Goal: Information Seeking & Learning: Learn about a topic

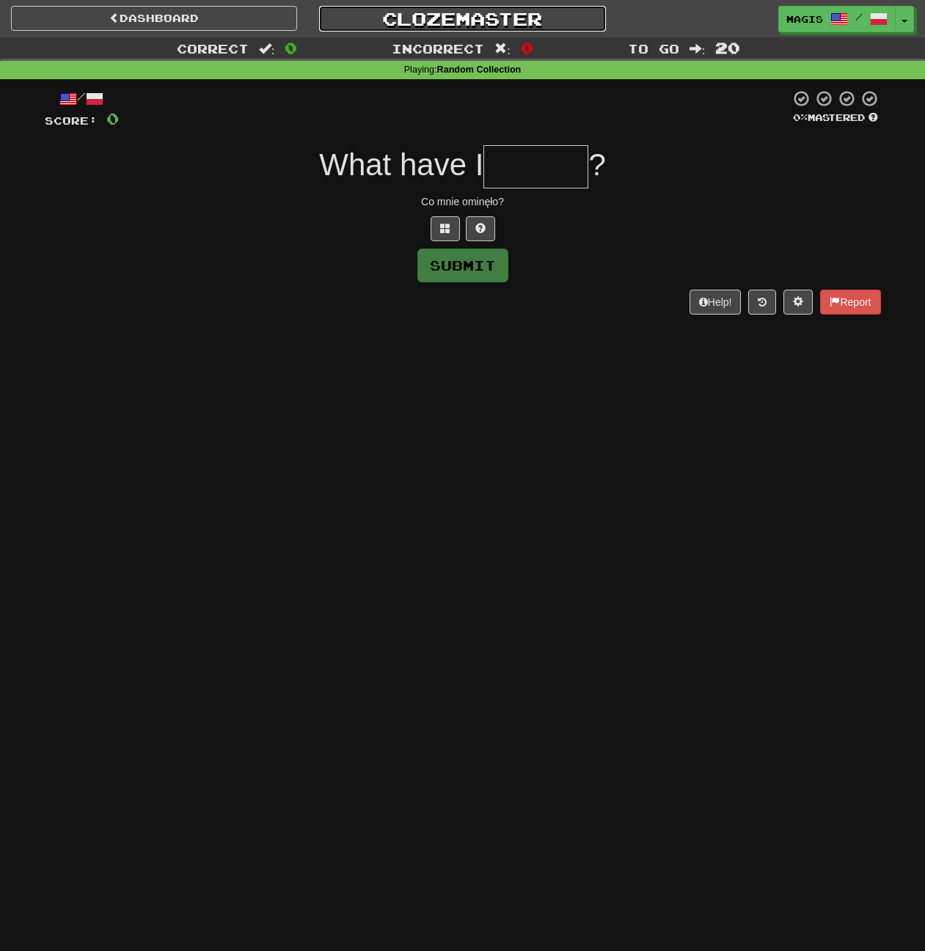
click at [458, 7] on link "Clozemaster" at bounding box center [462, 19] width 286 height 26
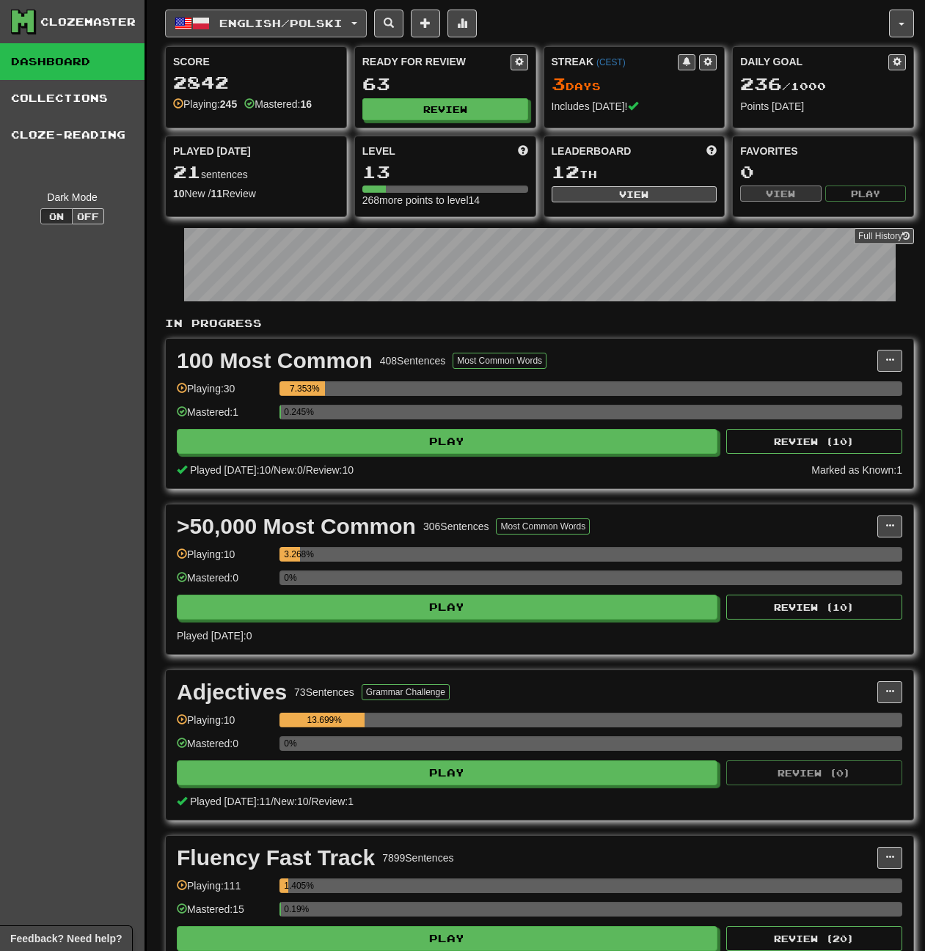
click at [328, 18] on span "English / Polski" at bounding box center [280, 23] width 123 height 12
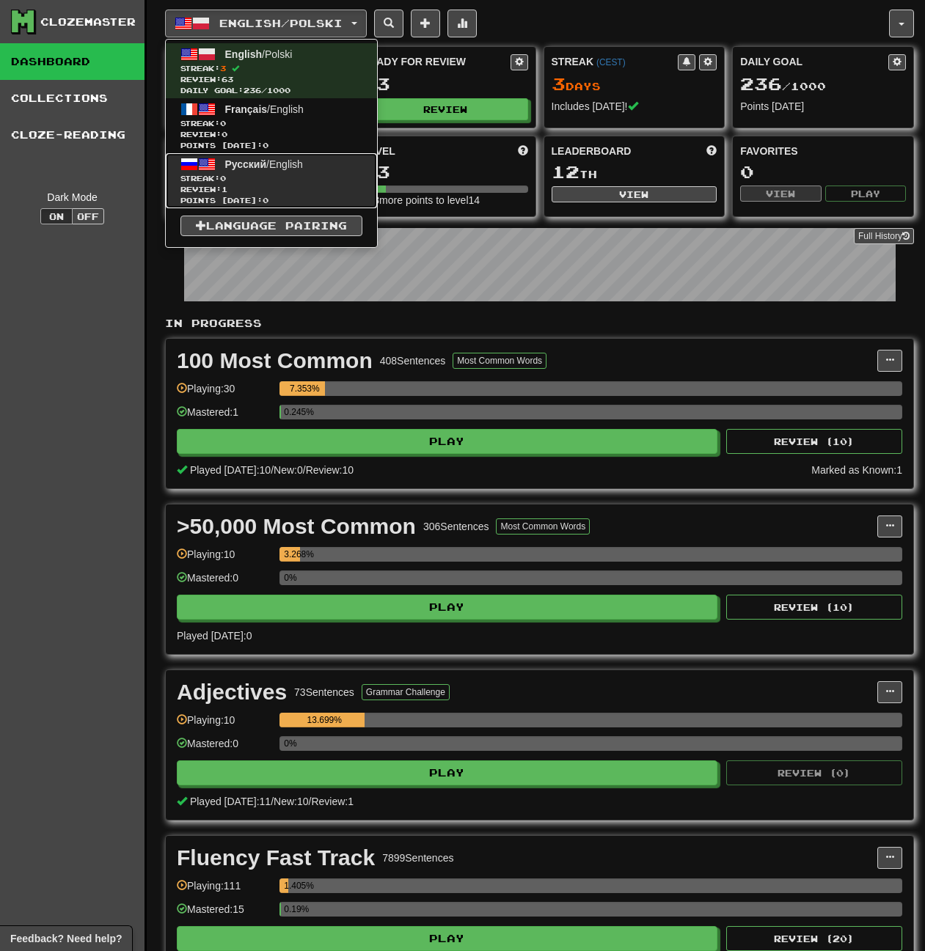
click at [326, 177] on span "Streak: 0" at bounding box center [271, 178] width 182 height 11
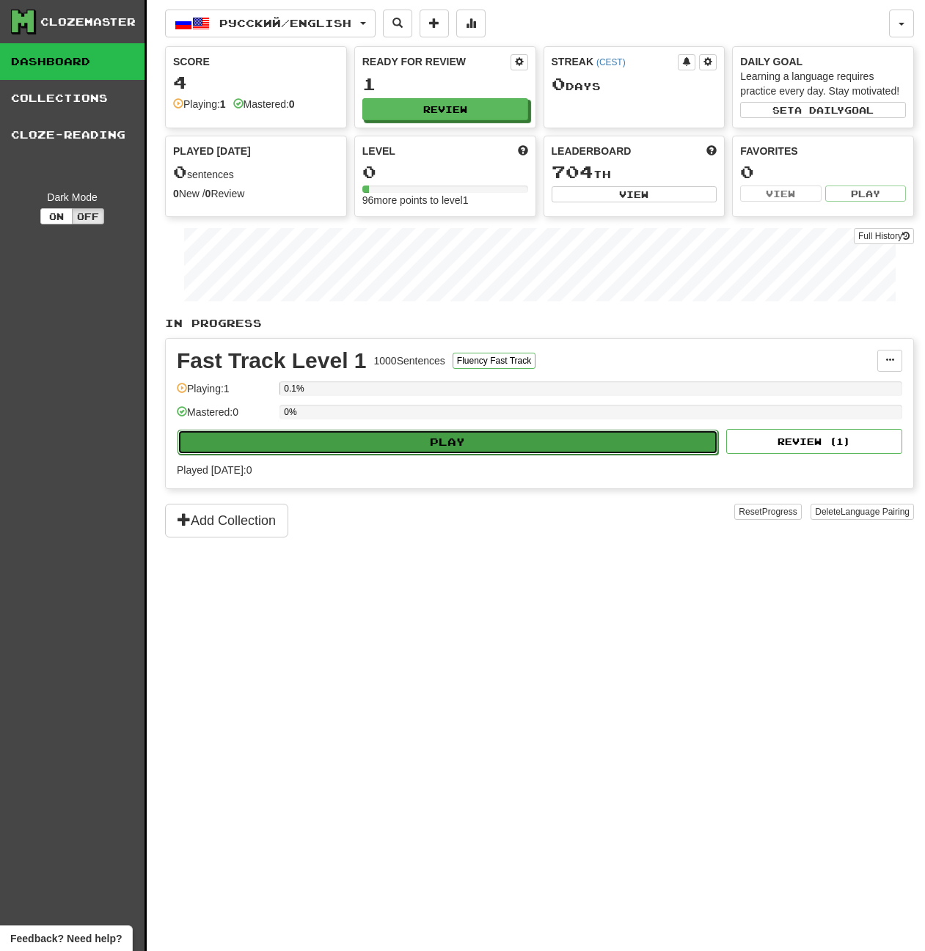
click at [438, 432] on button "Play" at bounding box center [447, 442] width 540 height 25
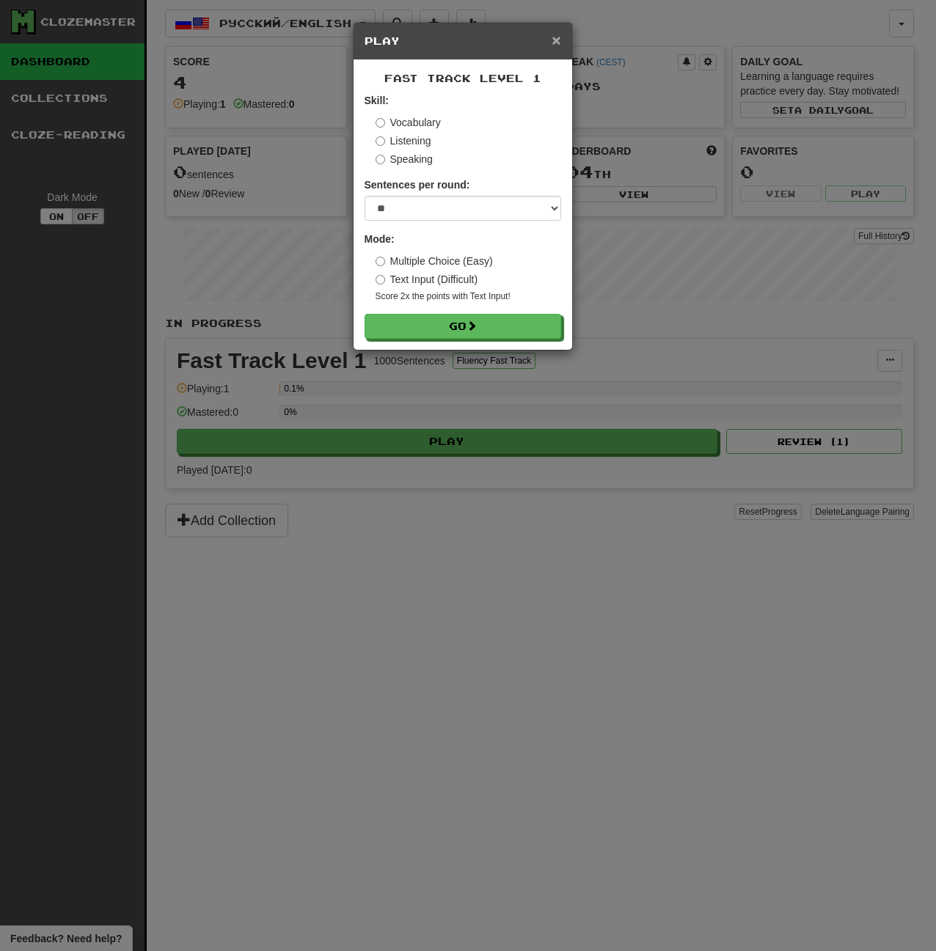
click at [559, 39] on span "×" at bounding box center [555, 40] width 9 height 17
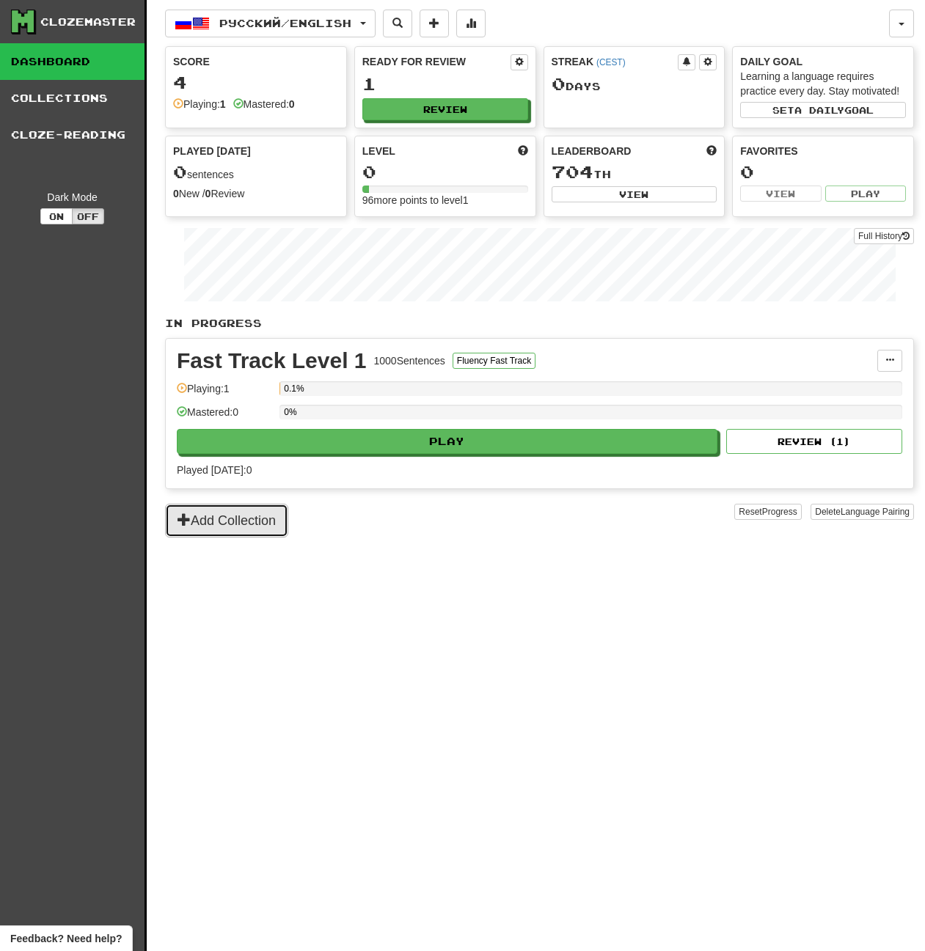
click at [285, 523] on button "Add Collection" at bounding box center [226, 521] width 123 height 34
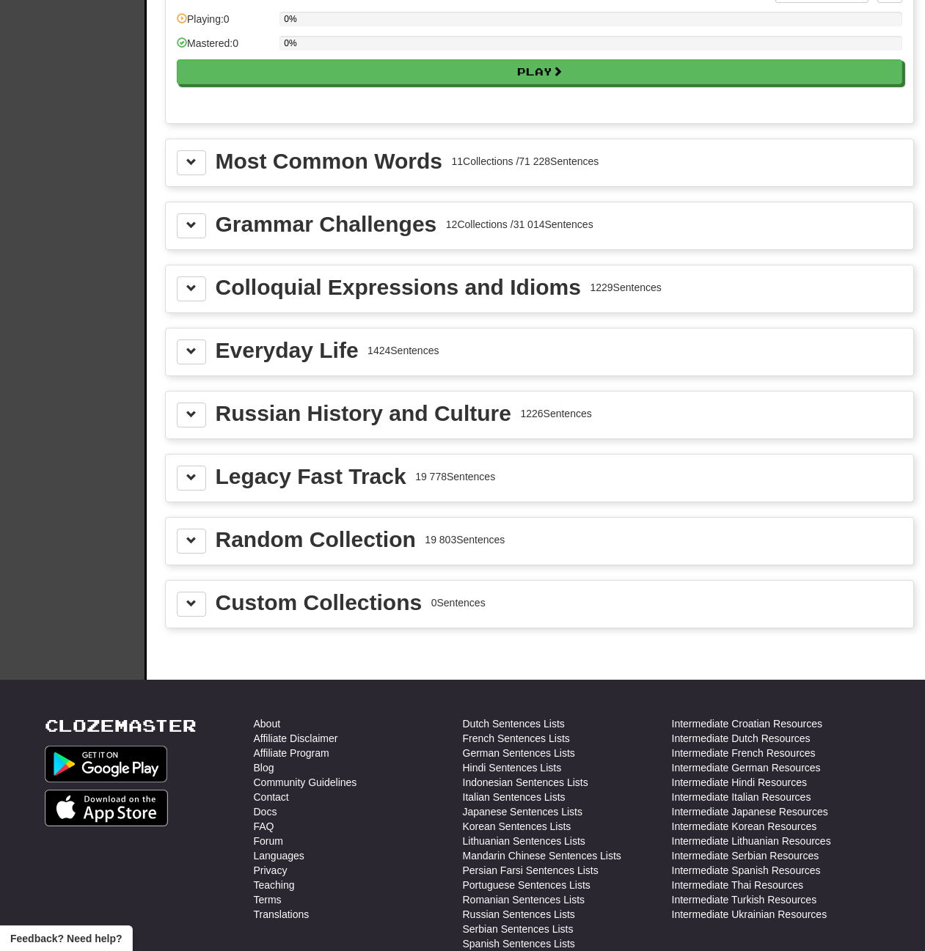
scroll to position [1380, 0]
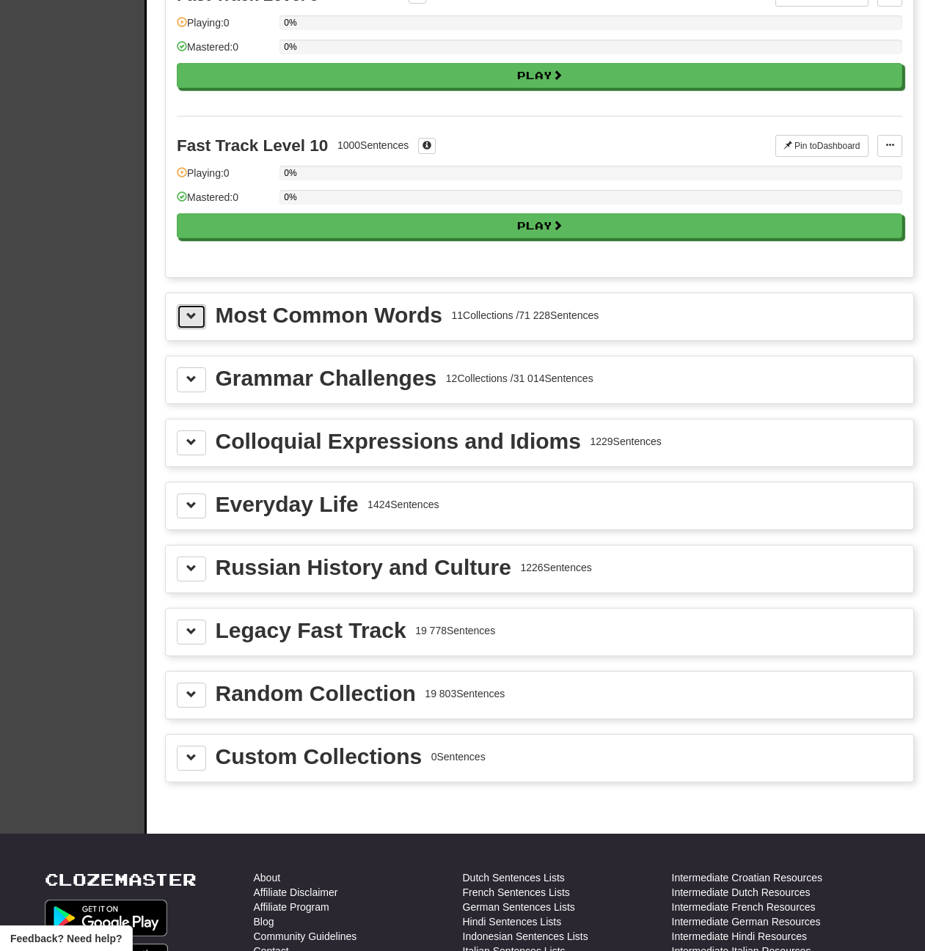
click at [199, 323] on button at bounding box center [191, 316] width 29 height 25
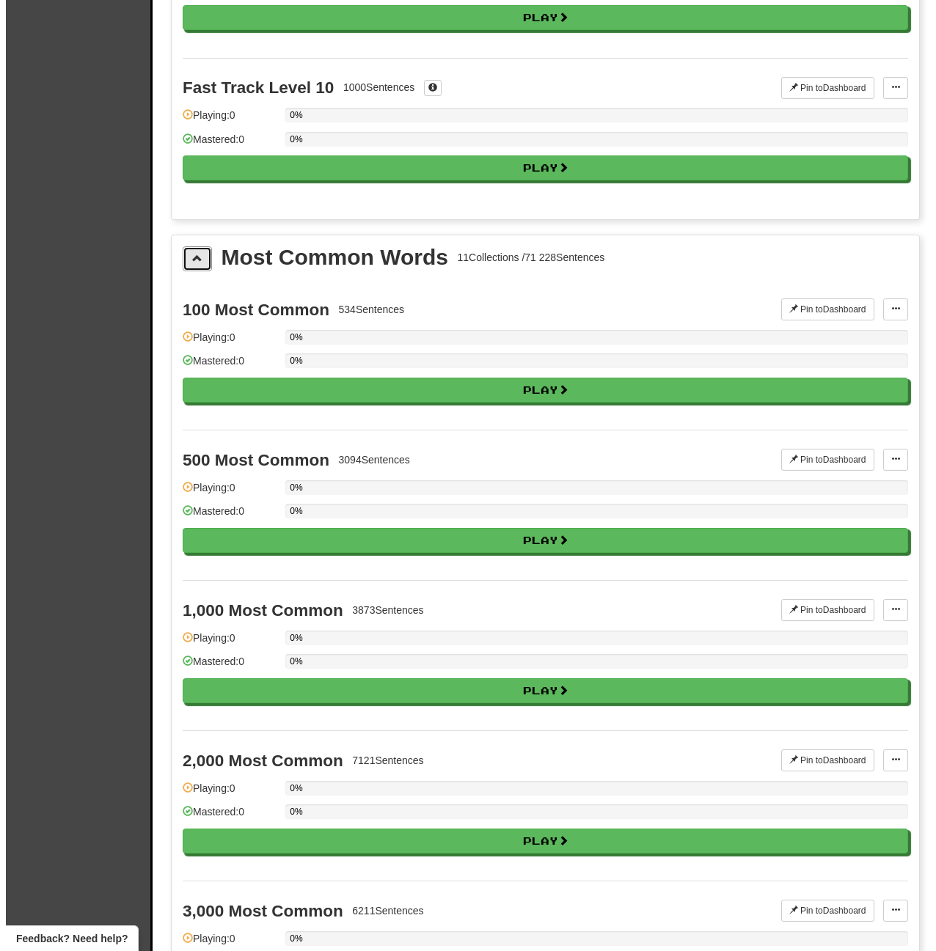
scroll to position [1527, 0]
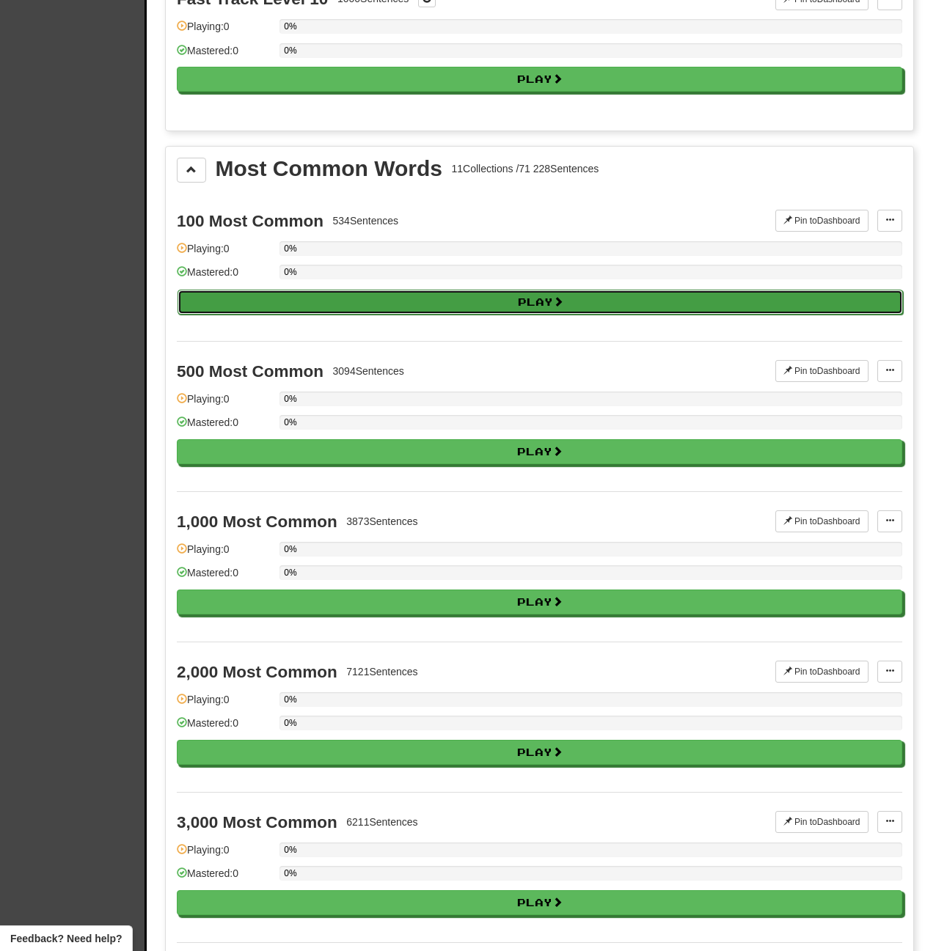
click at [593, 303] on button "Play" at bounding box center [539, 302] width 725 height 25
select select "**"
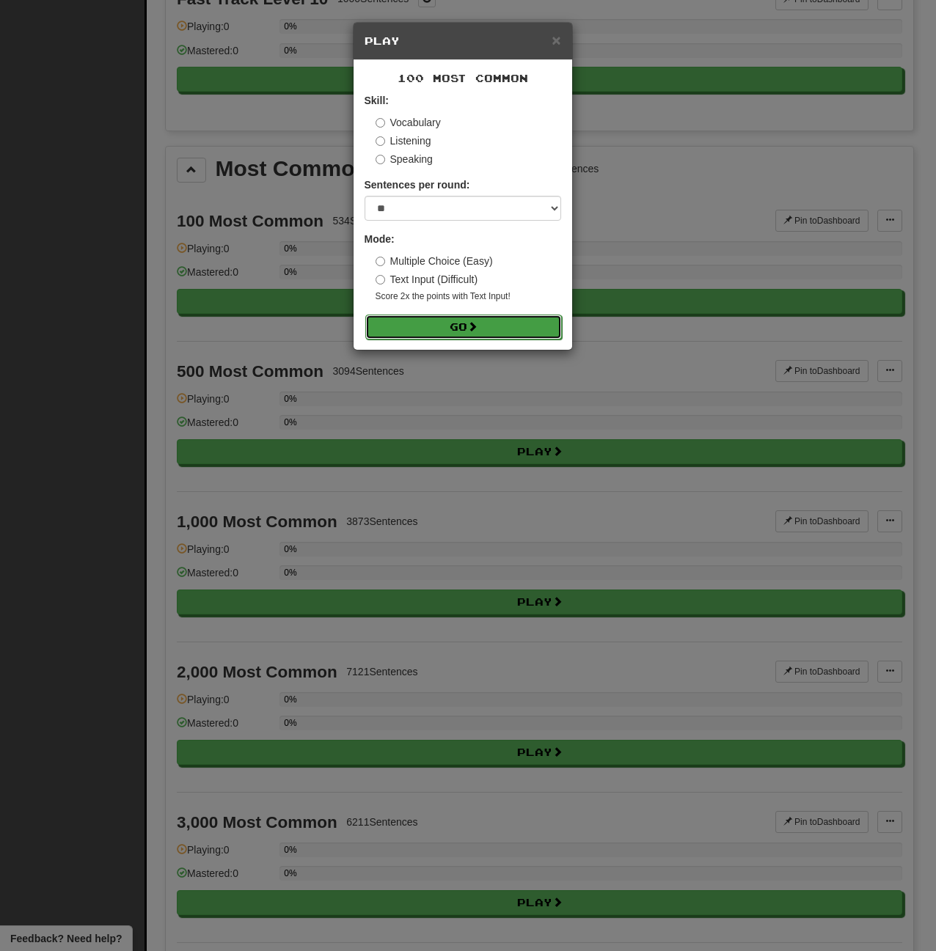
click at [437, 328] on button "Go" at bounding box center [463, 327] width 196 height 25
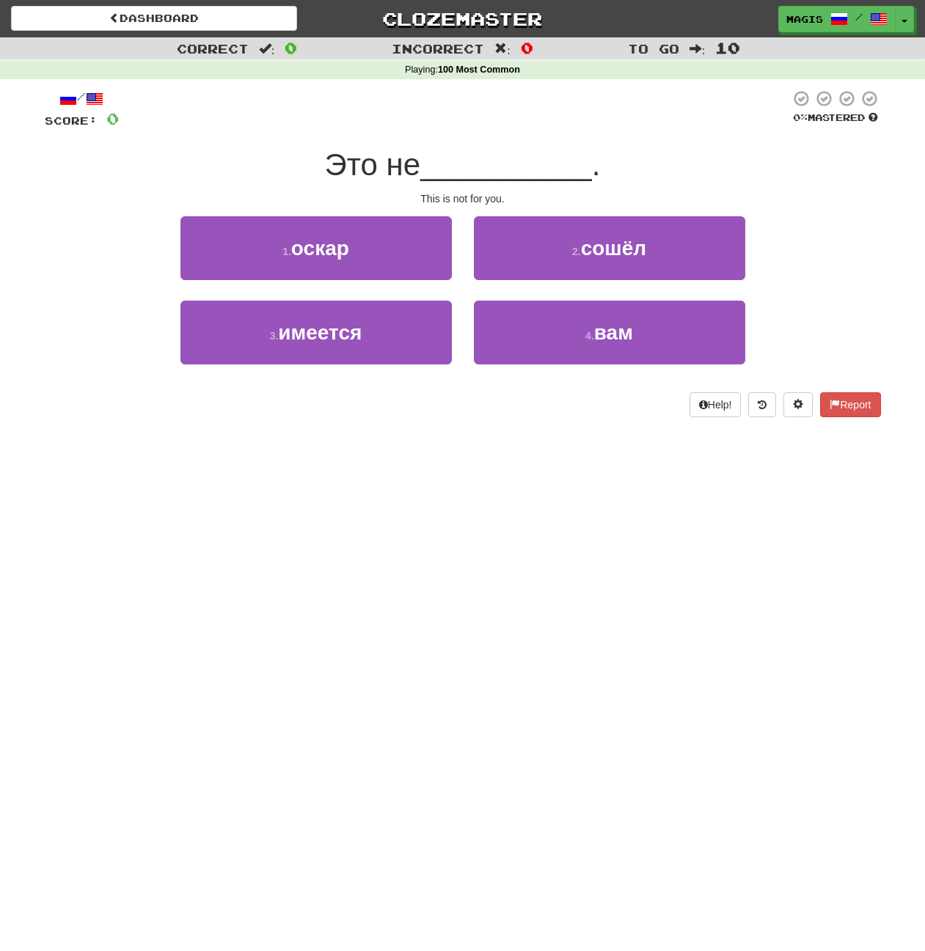
click at [378, 164] on span "Это не" at bounding box center [373, 164] width 96 height 34
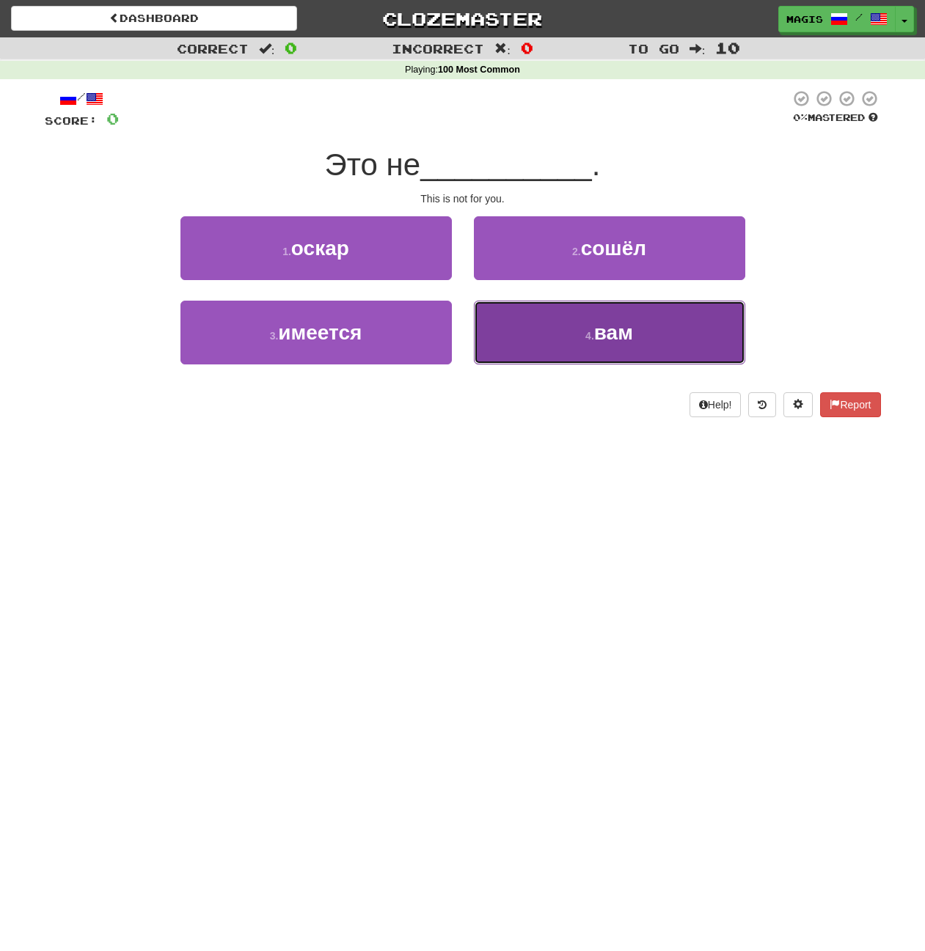
click at [633, 344] on button "4 . вам" at bounding box center [609, 333] width 271 height 64
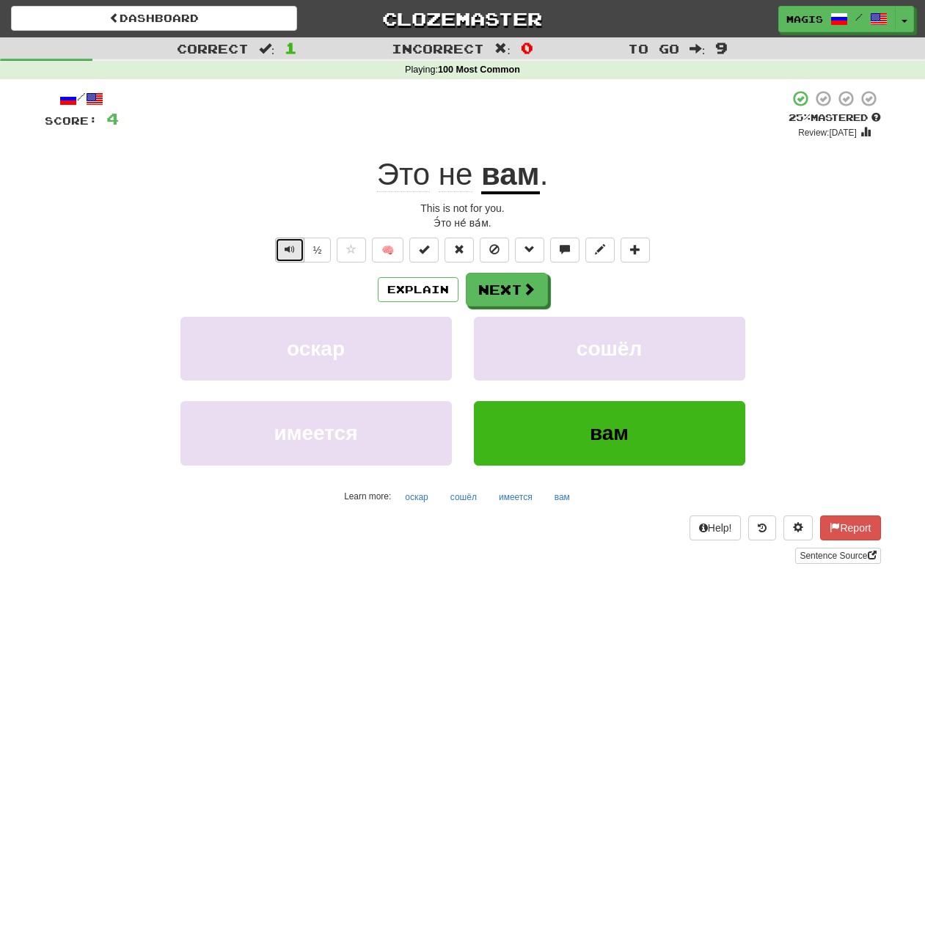
click at [284, 250] on span "Text-to-speech controls" at bounding box center [289, 249] width 10 height 10
click at [286, 250] on span "Text-to-speech controls" at bounding box center [289, 249] width 10 height 10
click at [516, 295] on button "Next" at bounding box center [507, 290] width 82 height 34
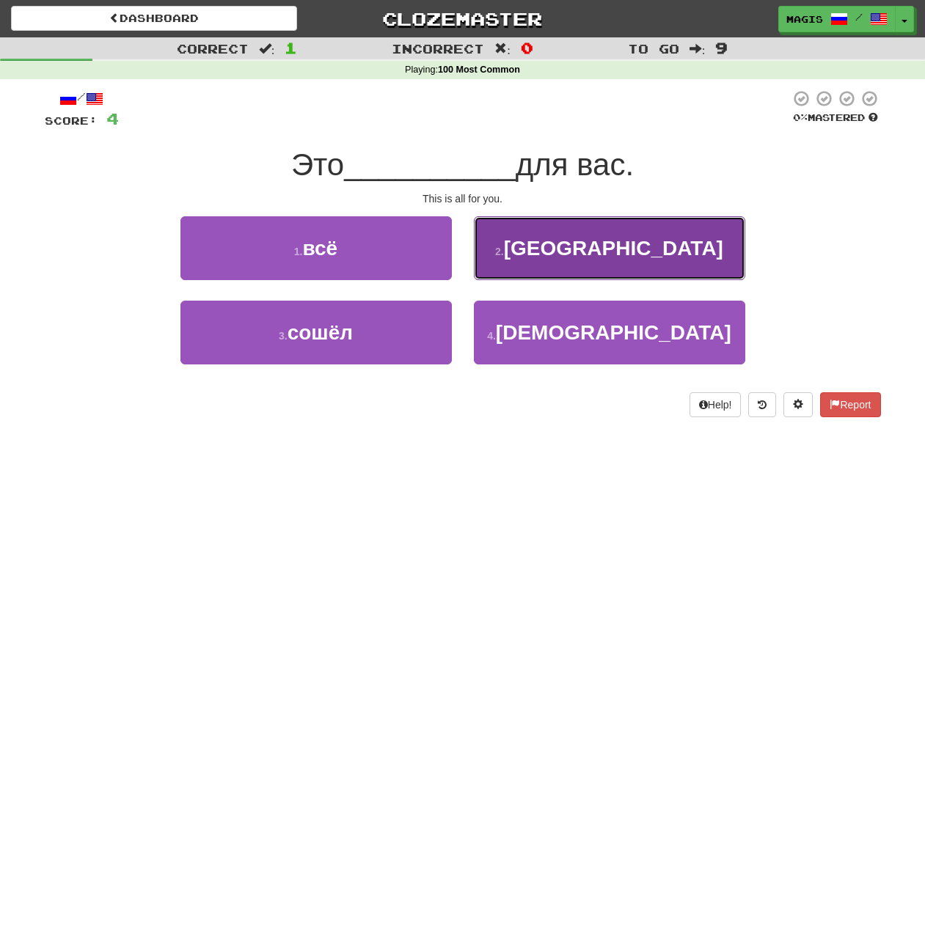
click at [552, 272] on button "2 . [GEOGRAPHIC_DATA]" at bounding box center [609, 248] width 271 height 64
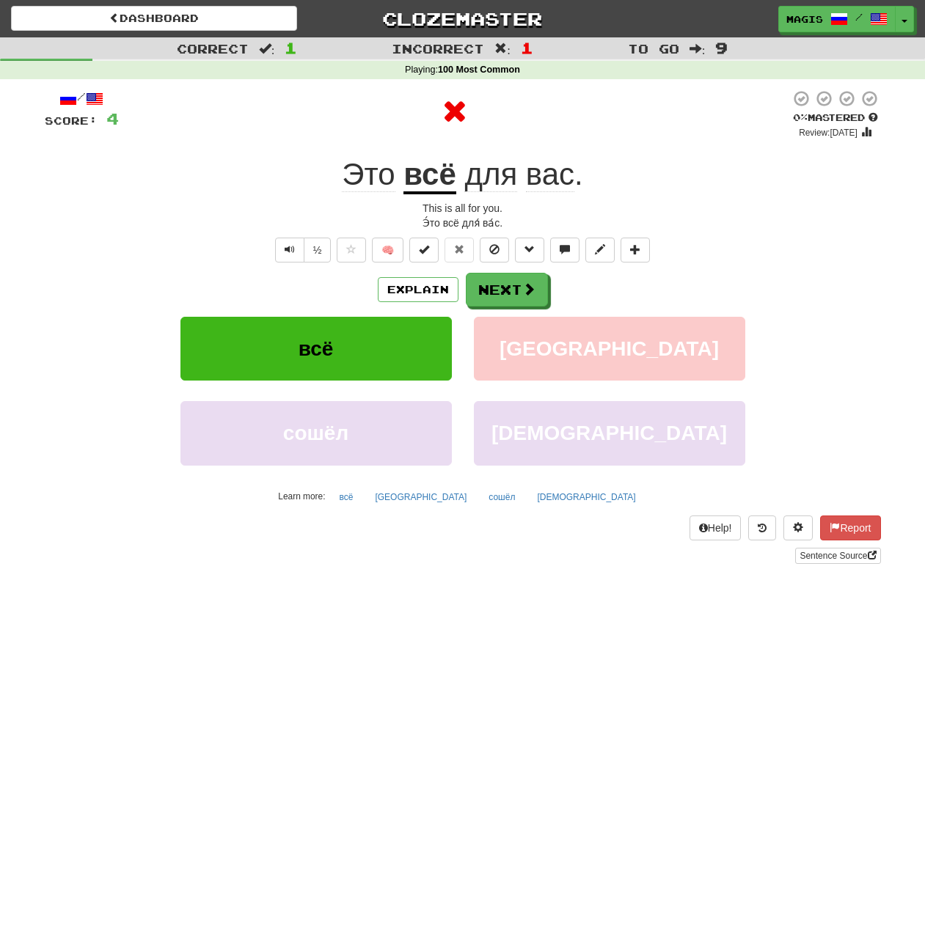
click at [425, 174] on u "всё" at bounding box center [429, 175] width 53 height 37
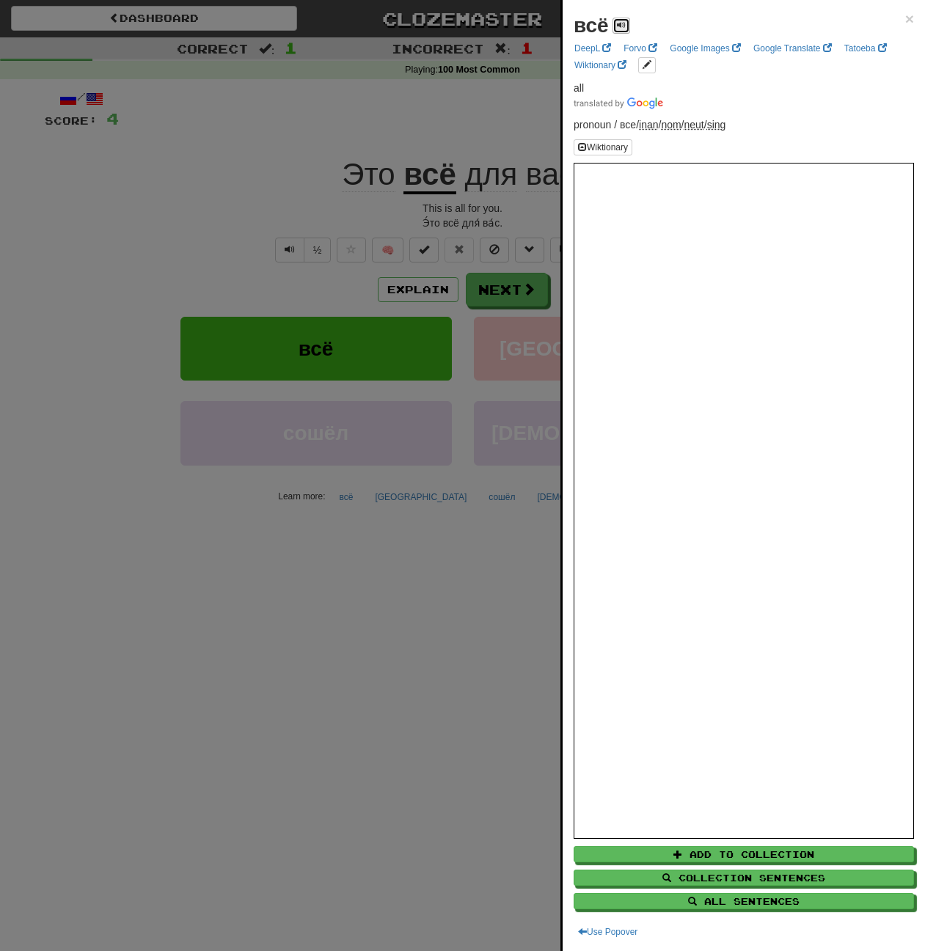
click at [618, 21] on span at bounding box center [621, 25] width 9 height 9
click at [614, 21] on button at bounding box center [621, 26] width 18 height 16
click at [262, 157] on div at bounding box center [462, 475] width 925 height 951
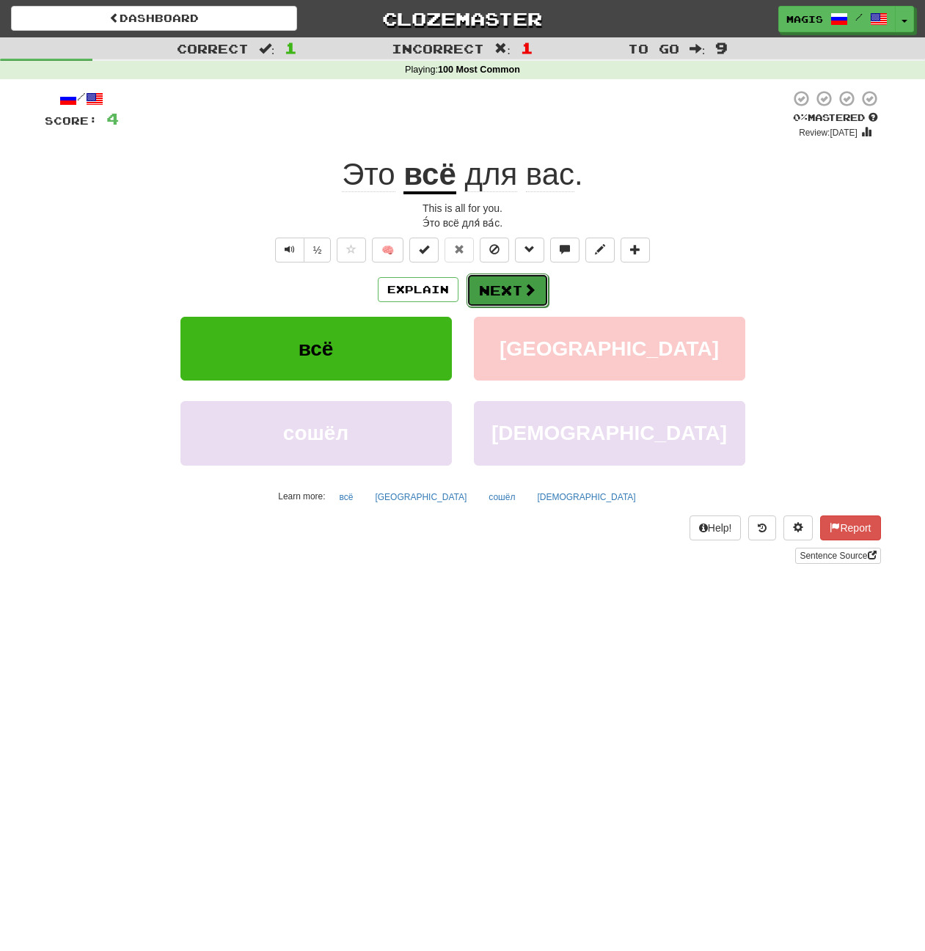
click at [512, 291] on button "Next" at bounding box center [507, 290] width 82 height 34
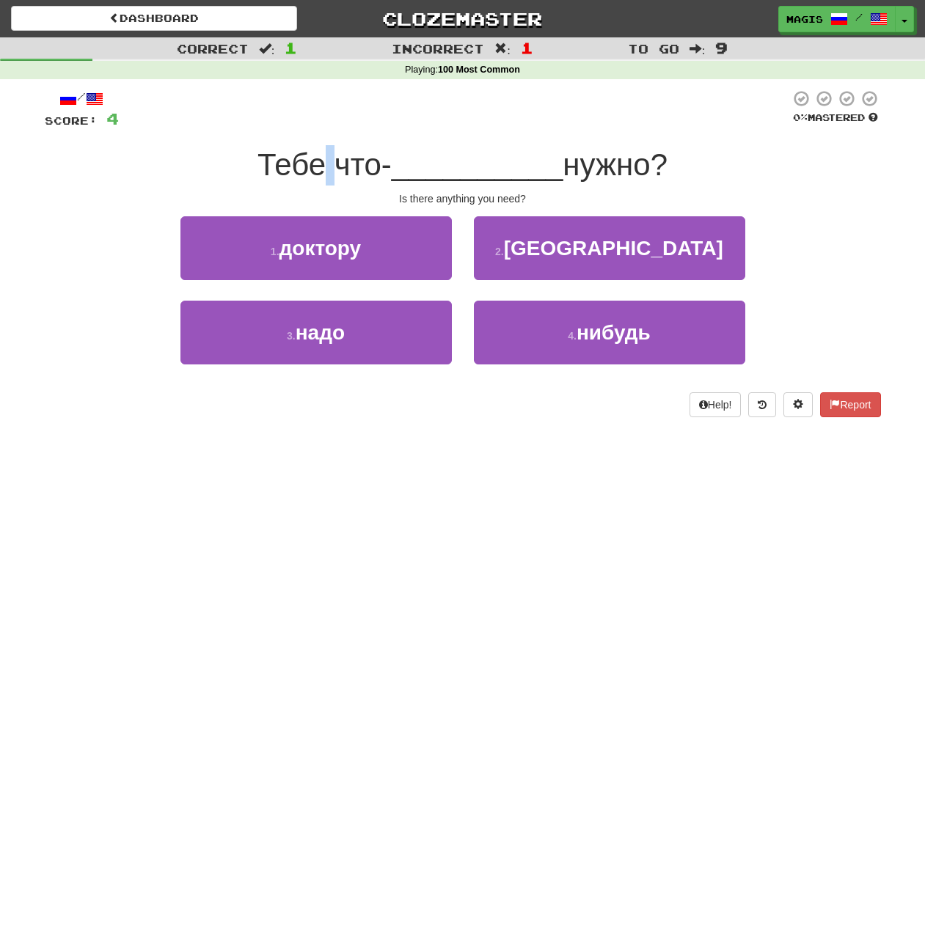
click at [319, 166] on span "Тебе что-" at bounding box center [324, 164] width 134 height 34
click at [307, 163] on span "Тебе что-" at bounding box center [324, 164] width 134 height 34
click at [795, 407] on span at bounding box center [798, 404] width 10 height 10
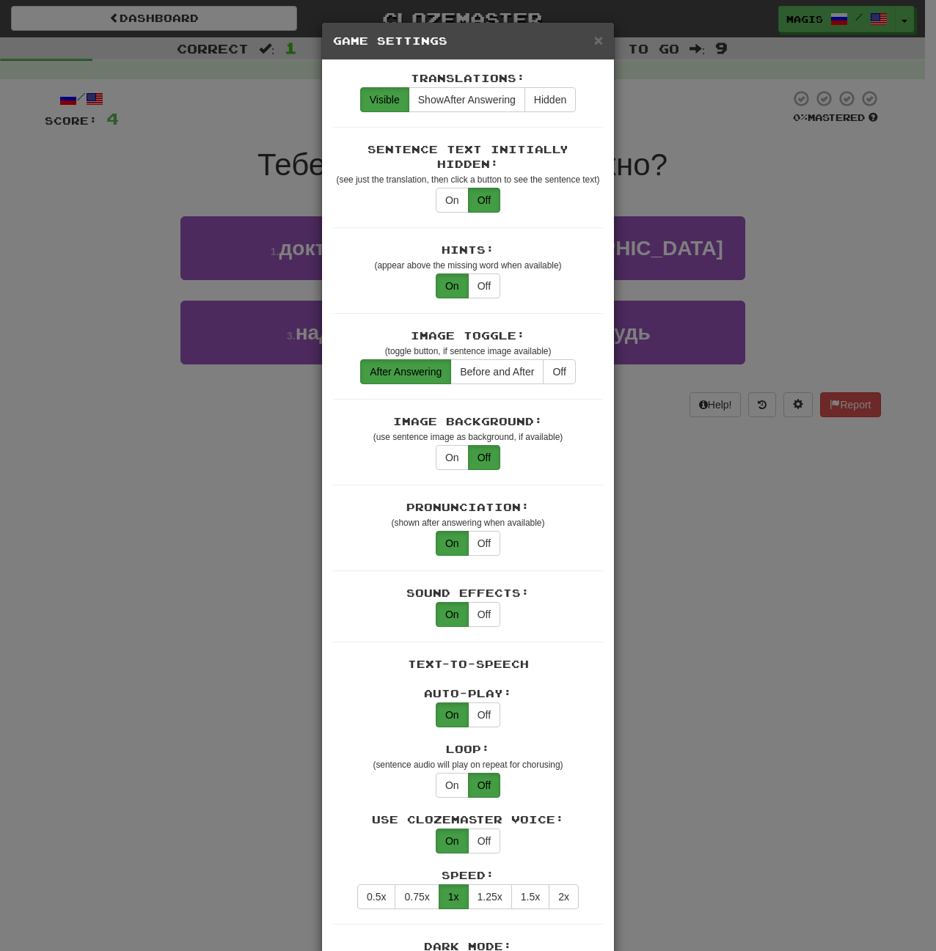
scroll to position [73, 0]
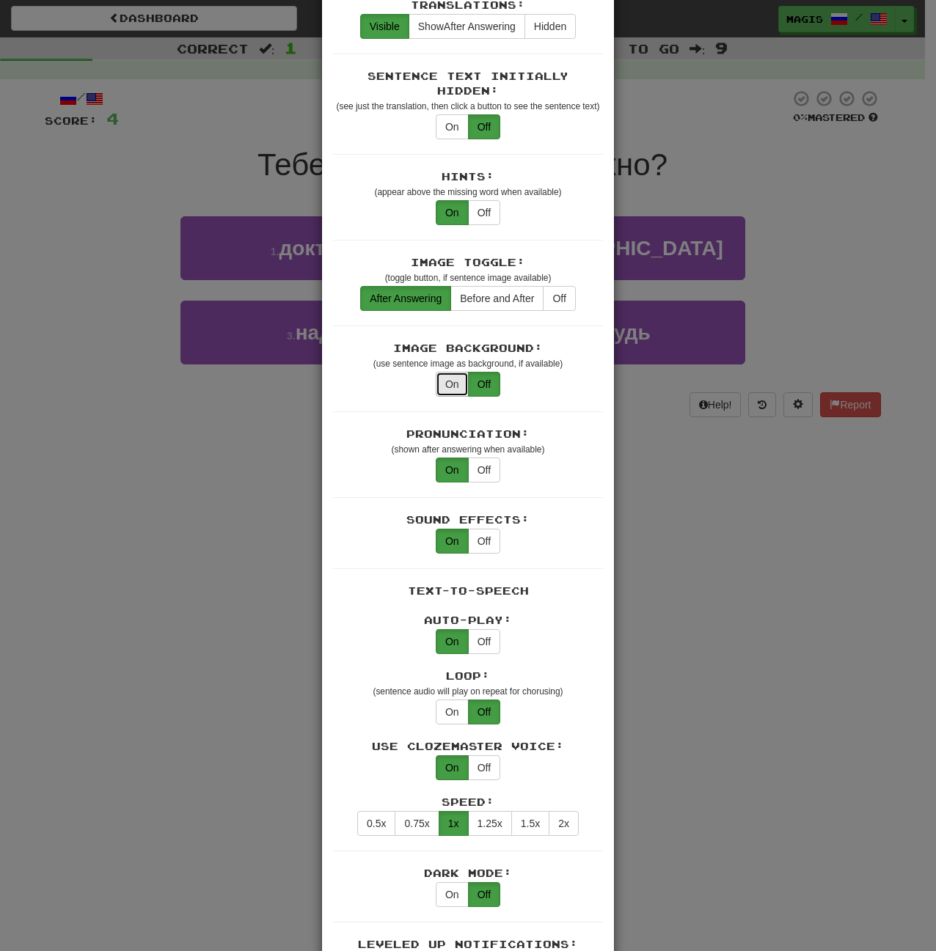
click at [443, 372] on button "On" at bounding box center [452, 384] width 33 height 25
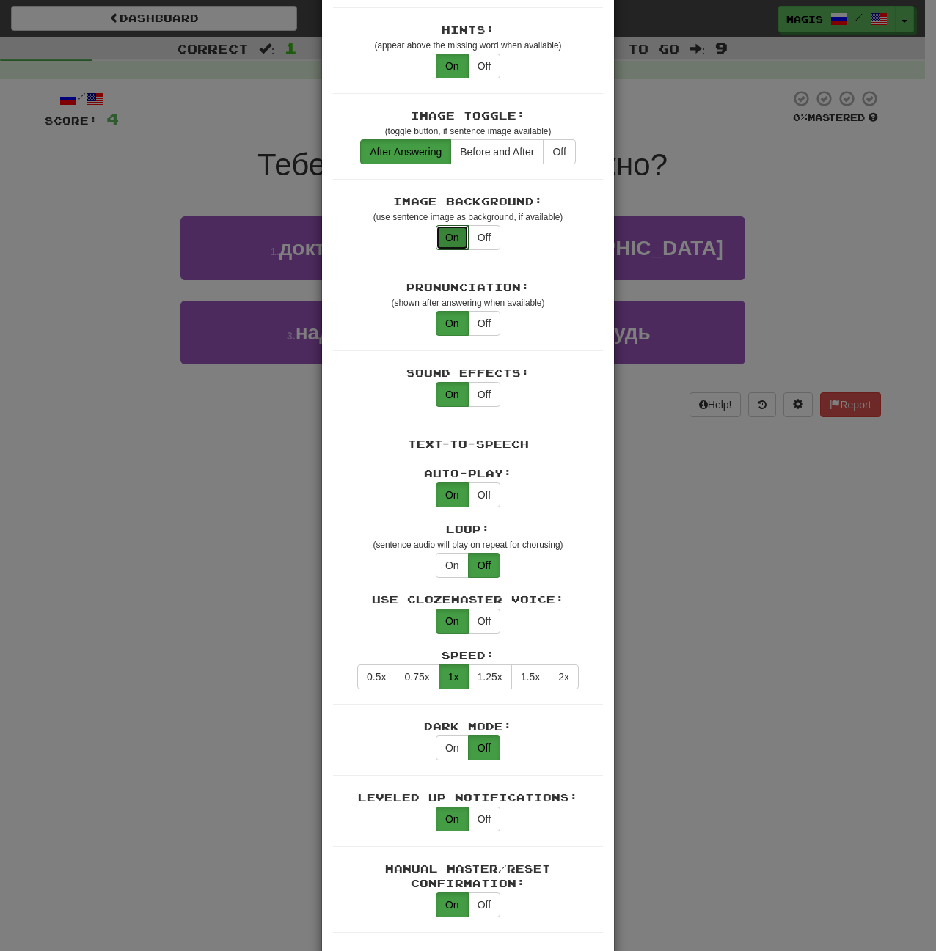
scroll to position [293, 0]
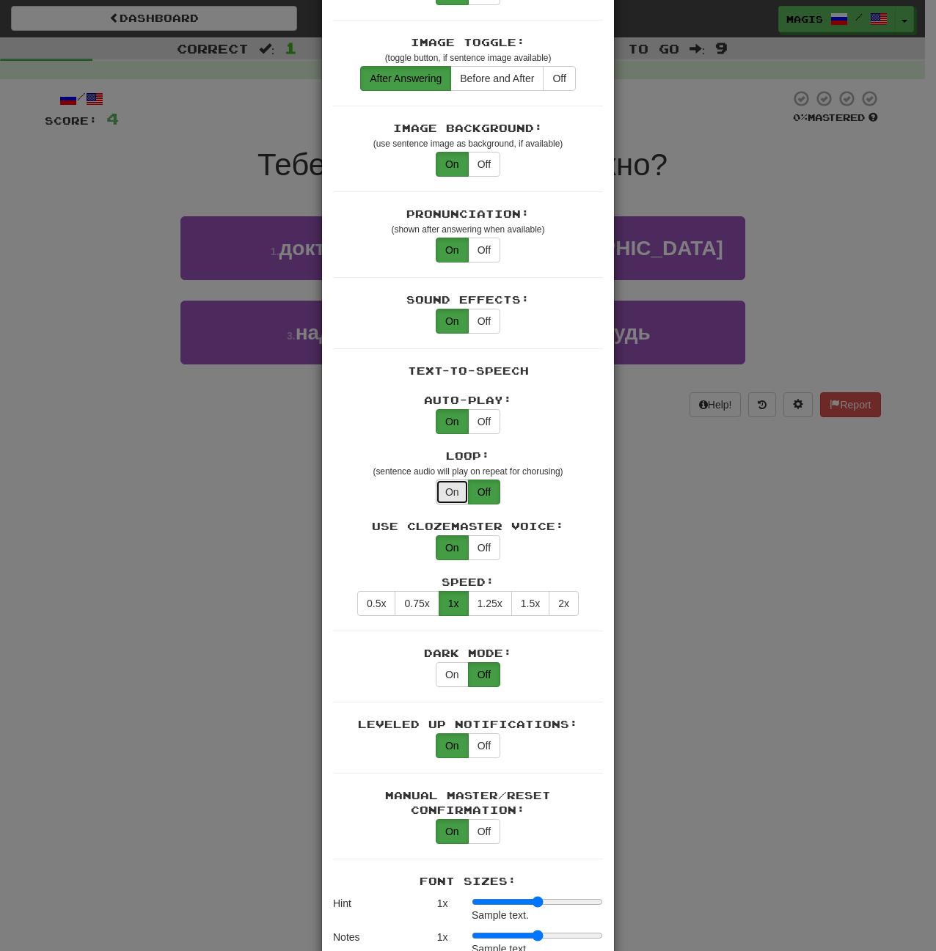
click at [451, 480] on button "On" at bounding box center [452, 492] width 33 height 25
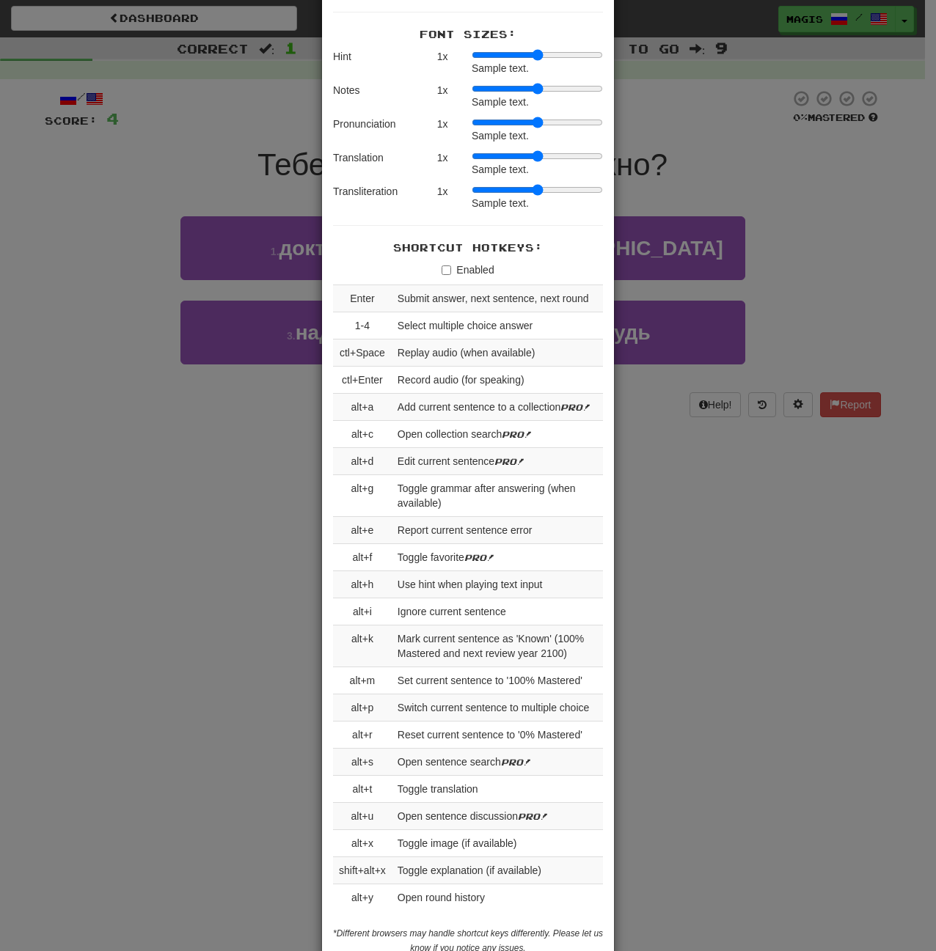
scroll to position [1210, 0]
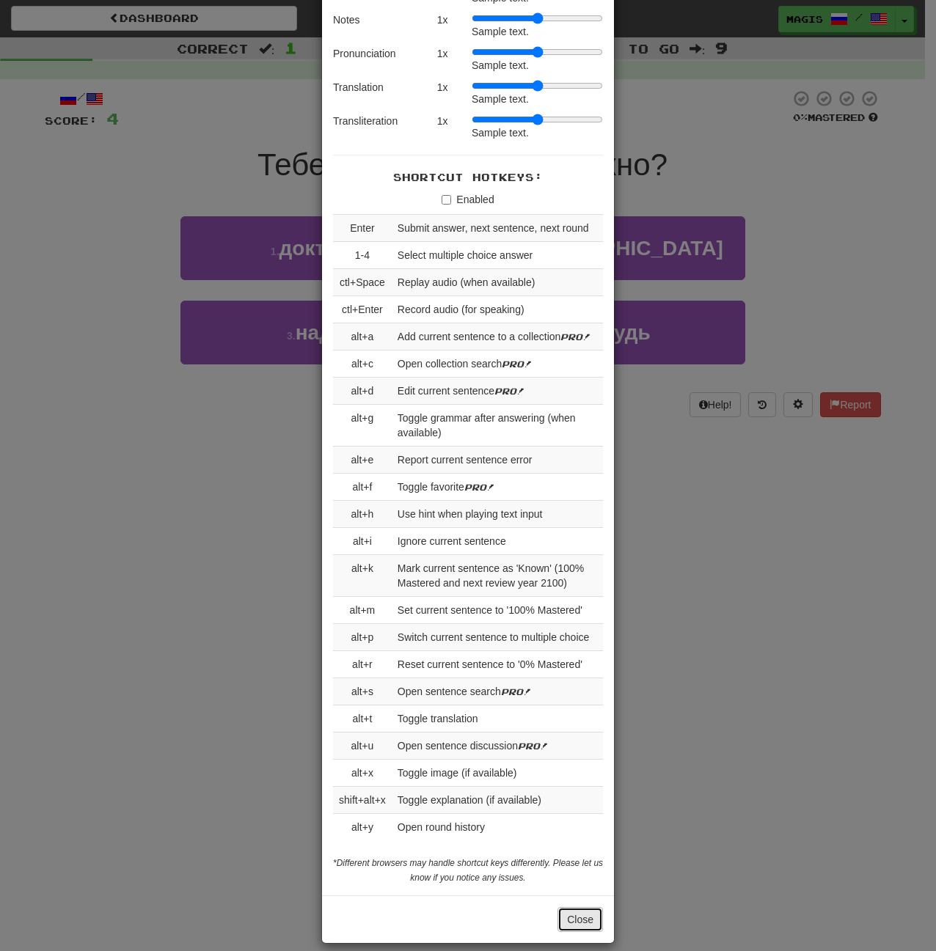
click at [571, 908] on button "Close" at bounding box center [579, 919] width 45 height 25
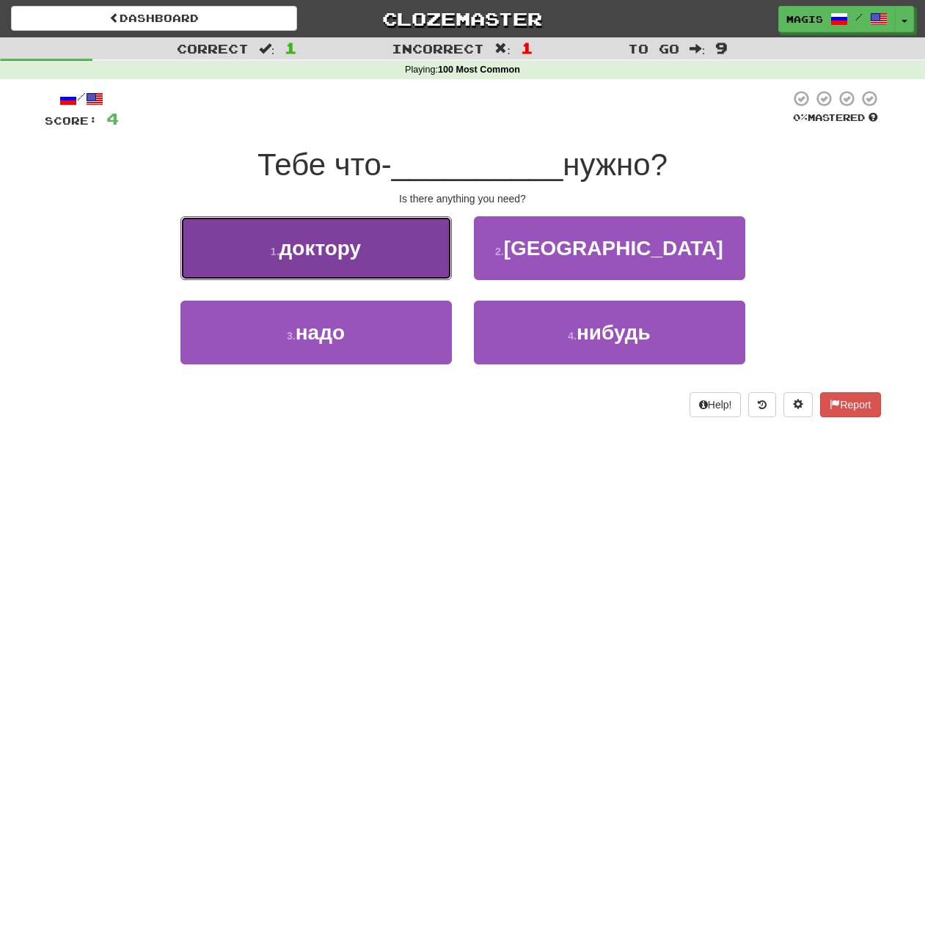
click at [362, 235] on button "1 . доктору" at bounding box center [315, 248] width 271 height 64
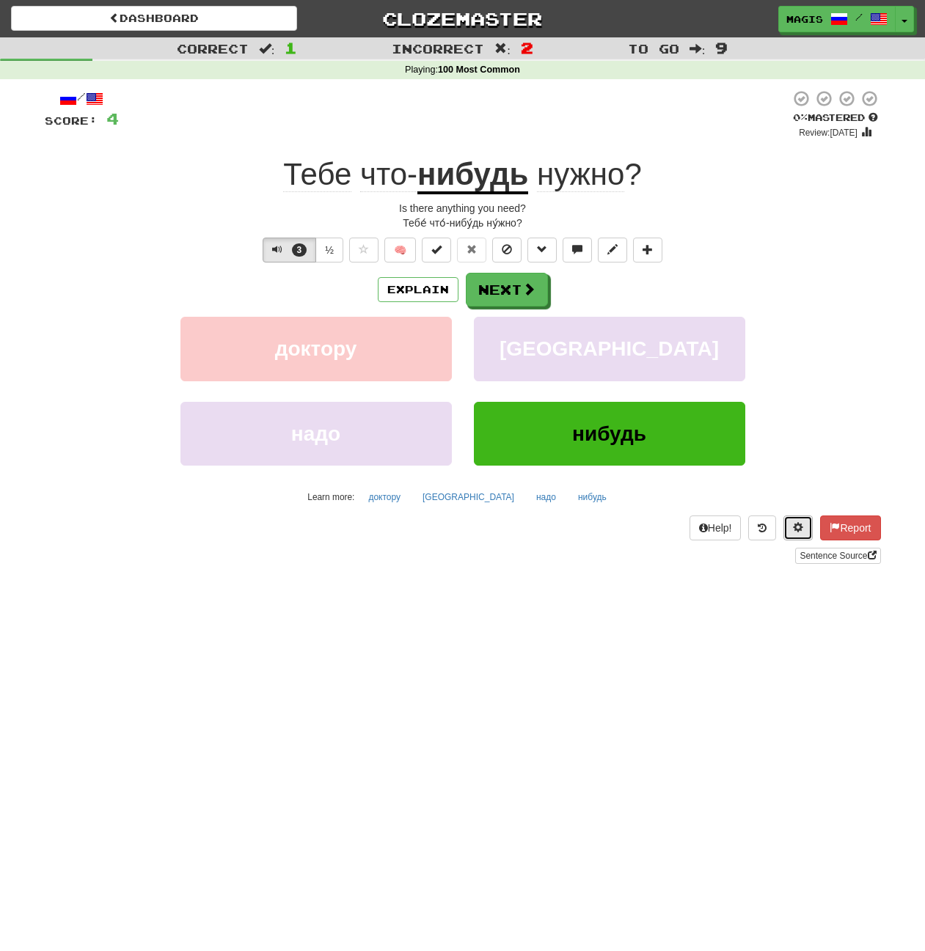
click at [801, 526] on button at bounding box center [797, 527] width 29 height 25
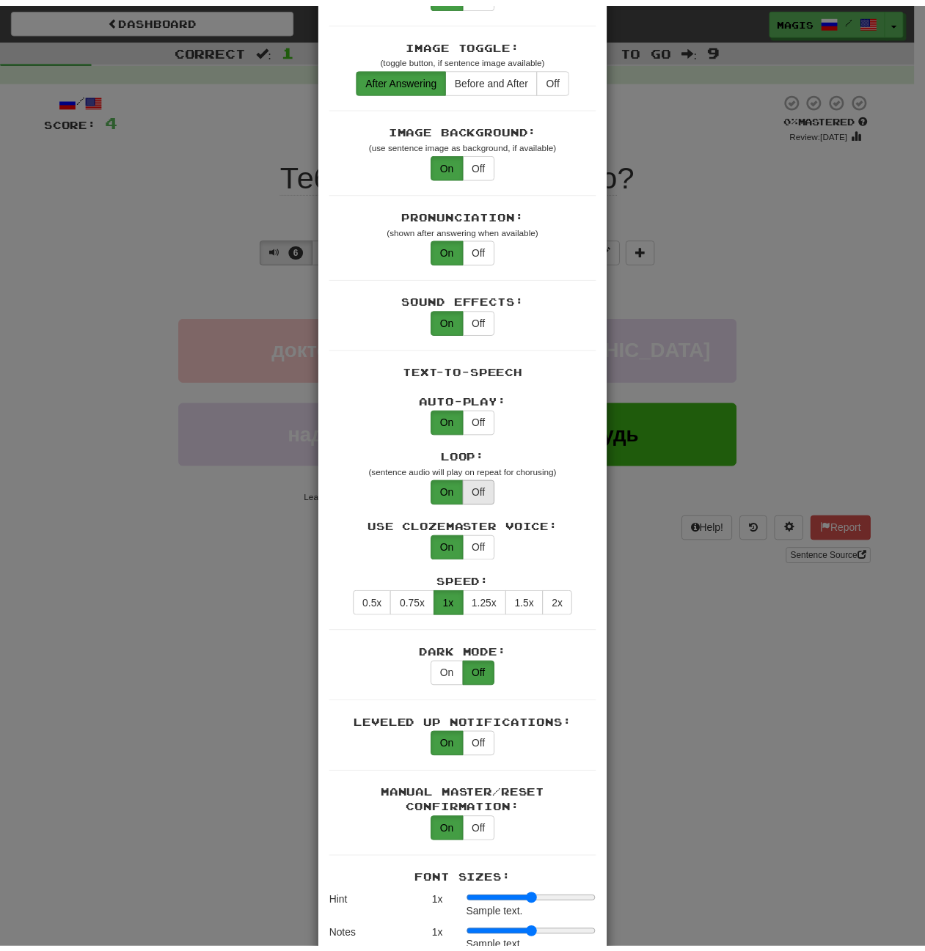
scroll to position [220, 0]
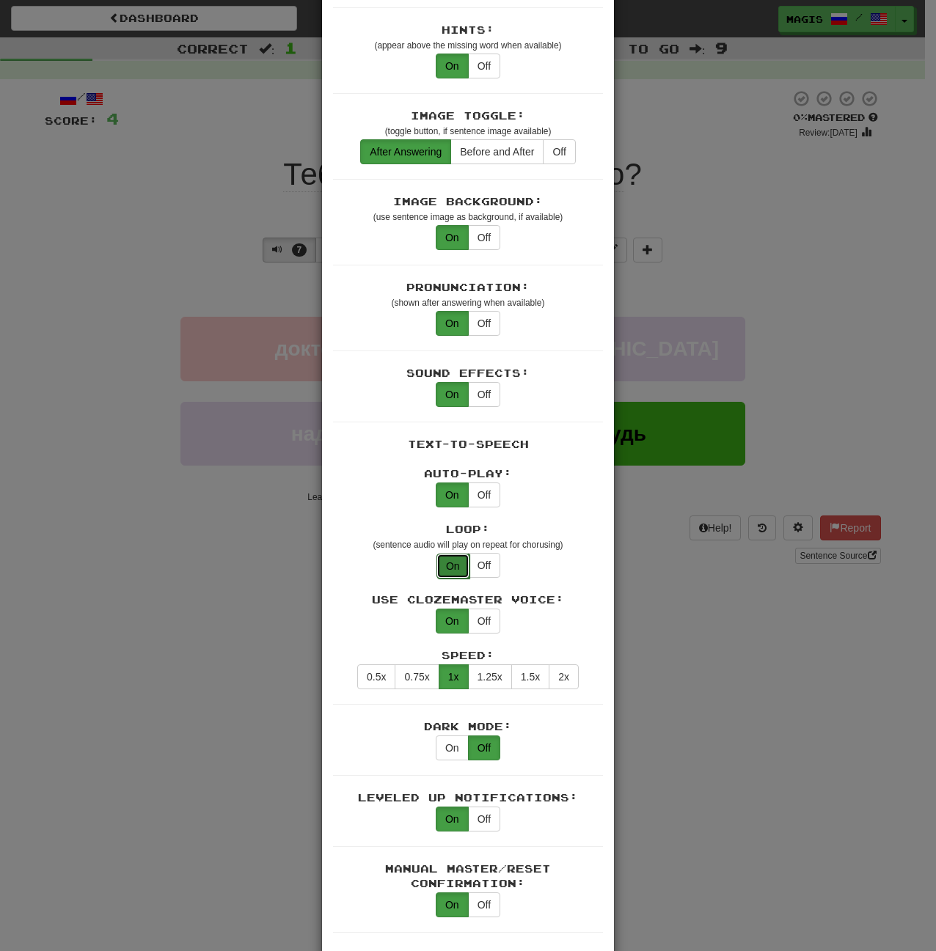
click at [447, 554] on button "On" at bounding box center [452, 566] width 33 height 25
click at [481, 553] on button "Off" at bounding box center [484, 565] width 32 height 25
click at [722, 378] on div "× Game Settings Translations: Visible Show After Answering Hidden Sentence Text…" at bounding box center [468, 475] width 936 height 951
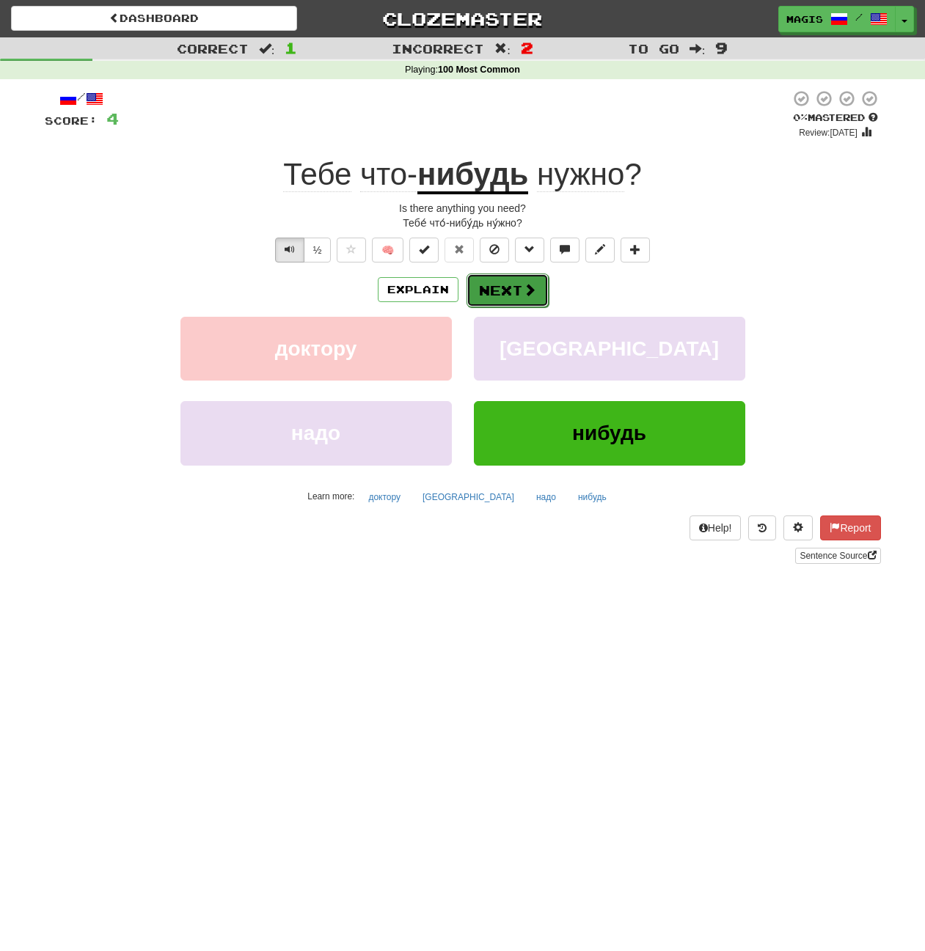
click at [518, 289] on button "Next" at bounding box center [507, 290] width 82 height 34
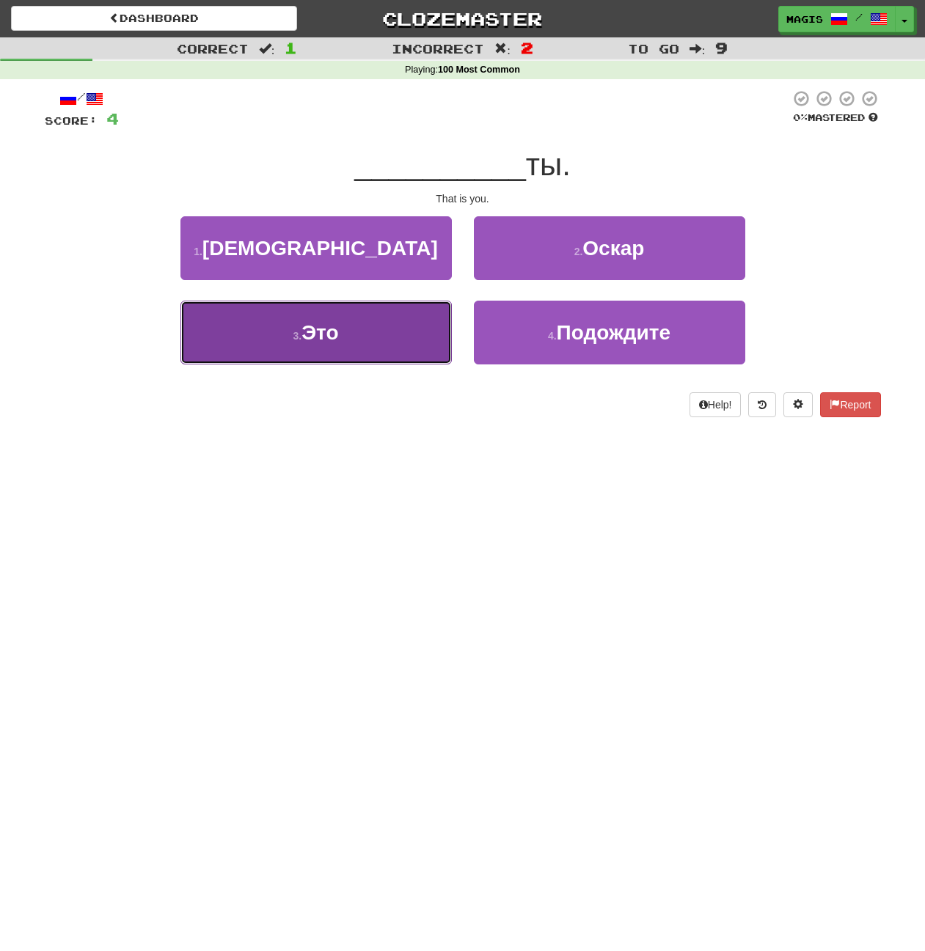
click at [375, 342] on button "3 . Это" at bounding box center [315, 333] width 271 height 64
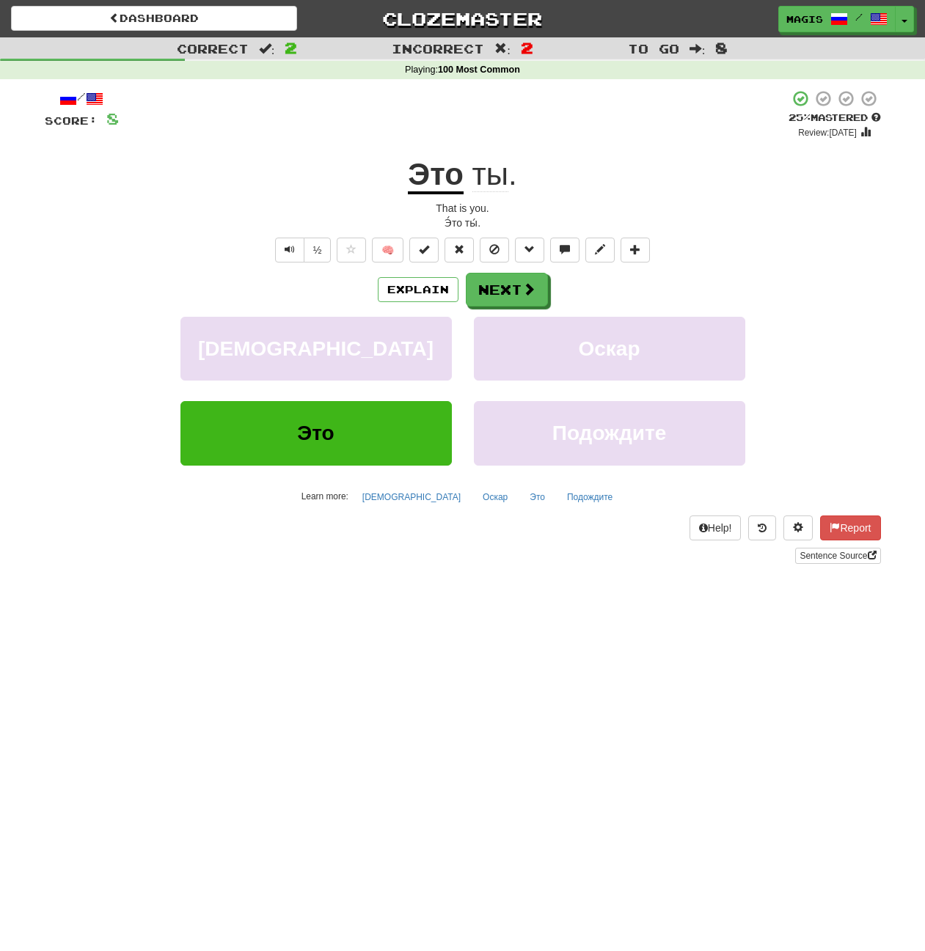
click at [675, 872] on div "Dashboard Clozemaster magis / Toggle Dropdown Dashboard Leaderboard Activity Fe…" at bounding box center [462, 475] width 925 height 951
click at [523, 290] on span at bounding box center [529, 289] width 13 height 13
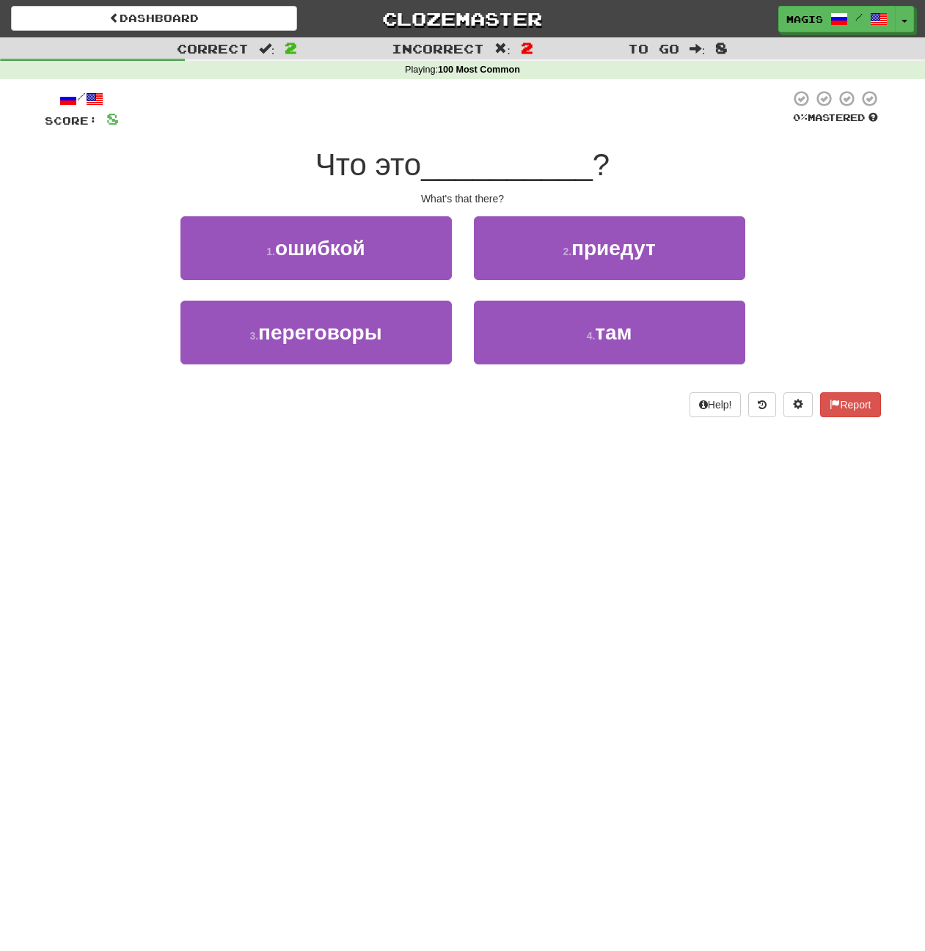
click at [386, 521] on div "Dashboard Clozemaster magis / Toggle Dropdown Dashboard Leaderboard Activity Fe…" at bounding box center [462, 475] width 925 height 951
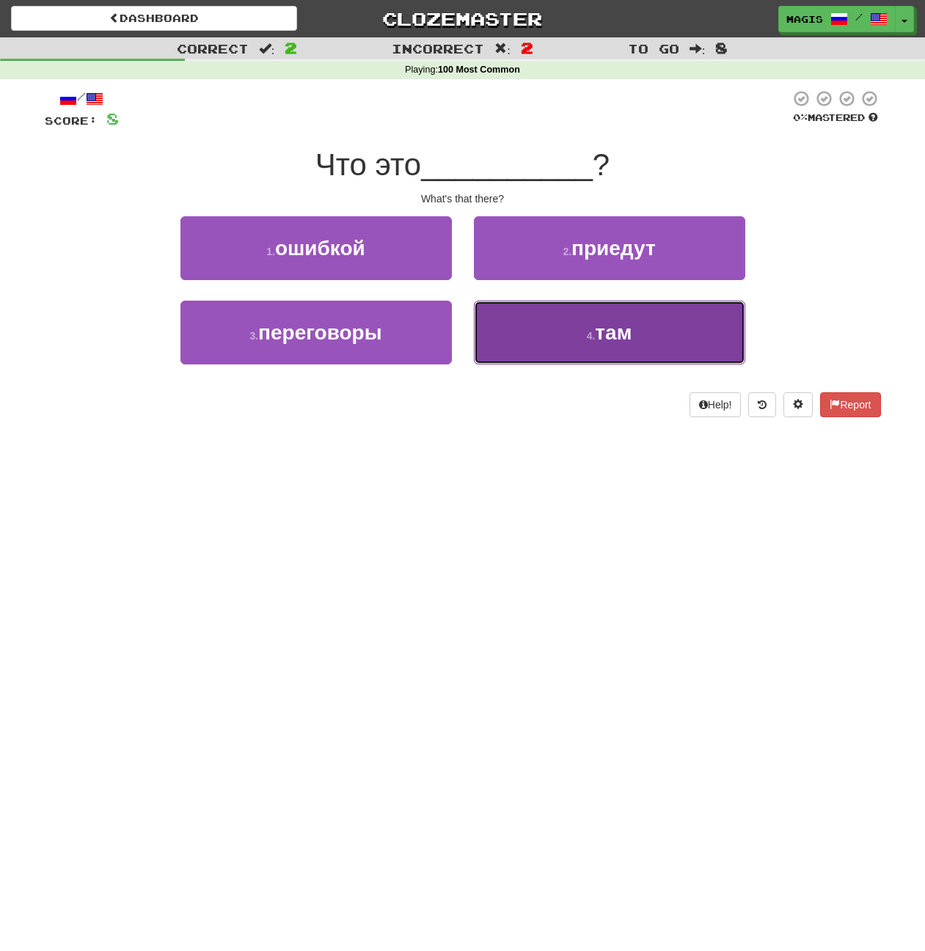
click at [592, 339] on small "4 ." at bounding box center [591, 336] width 9 height 12
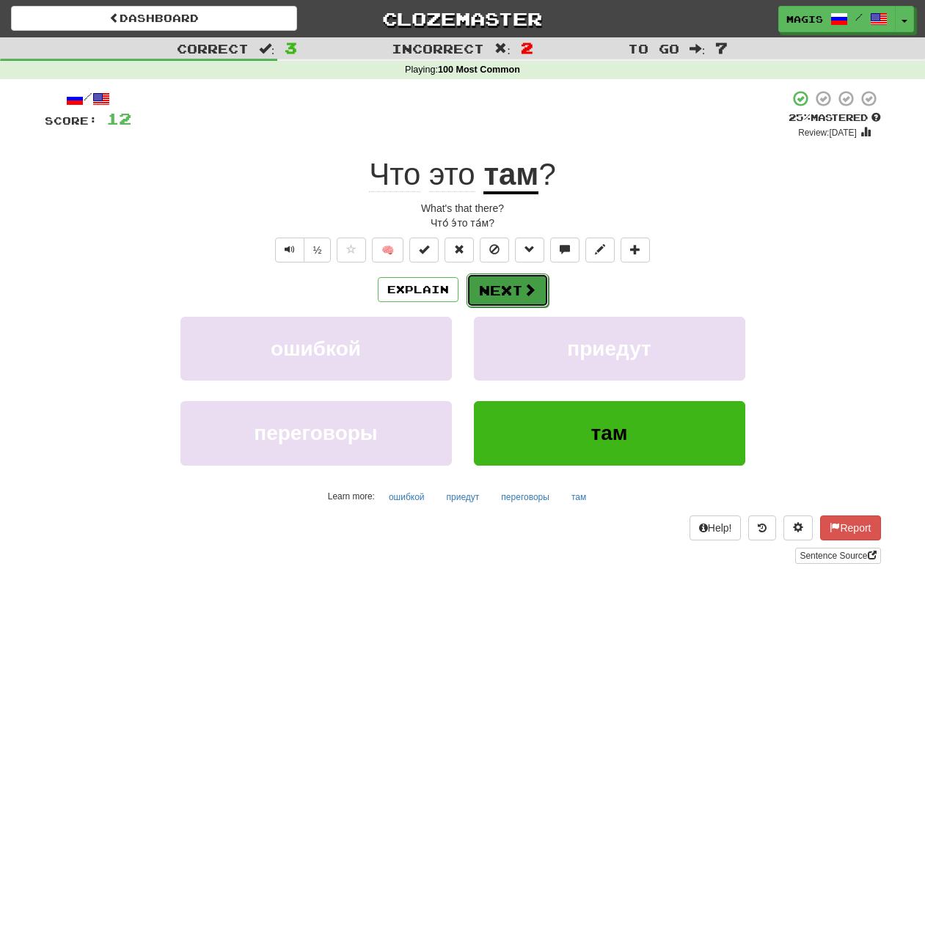
click at [507, 281] on button "Next" at bounding box center [507, 290] width 82 height 34
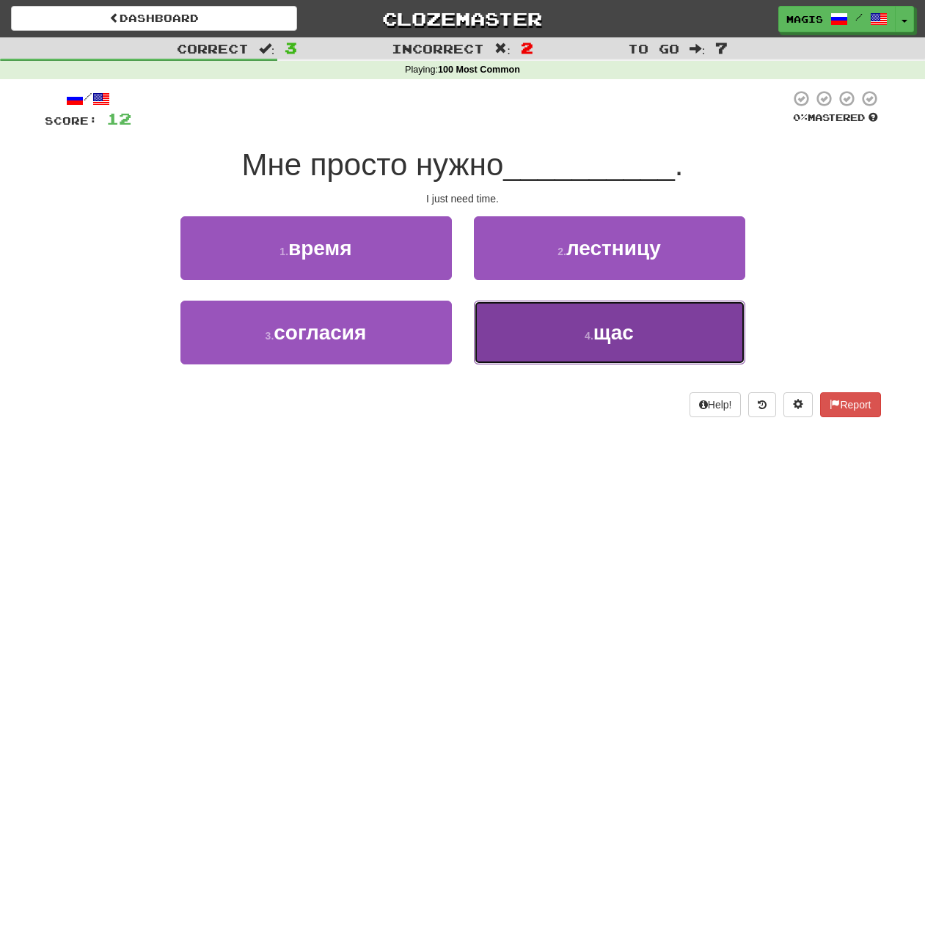
click at [603, 345] on button "4 . щас" at bounding box center [609, 333] width 271 height 64
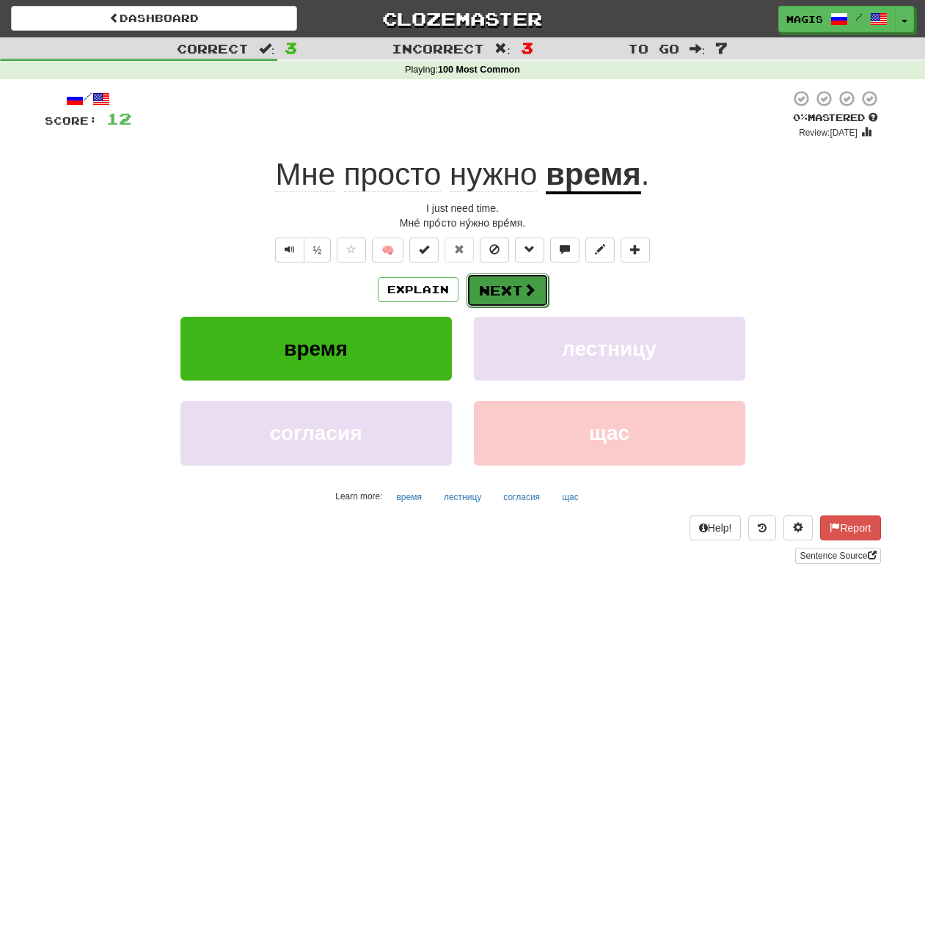
click at [523, 295] on span at bounding box center [529, 289] width 13 height 13
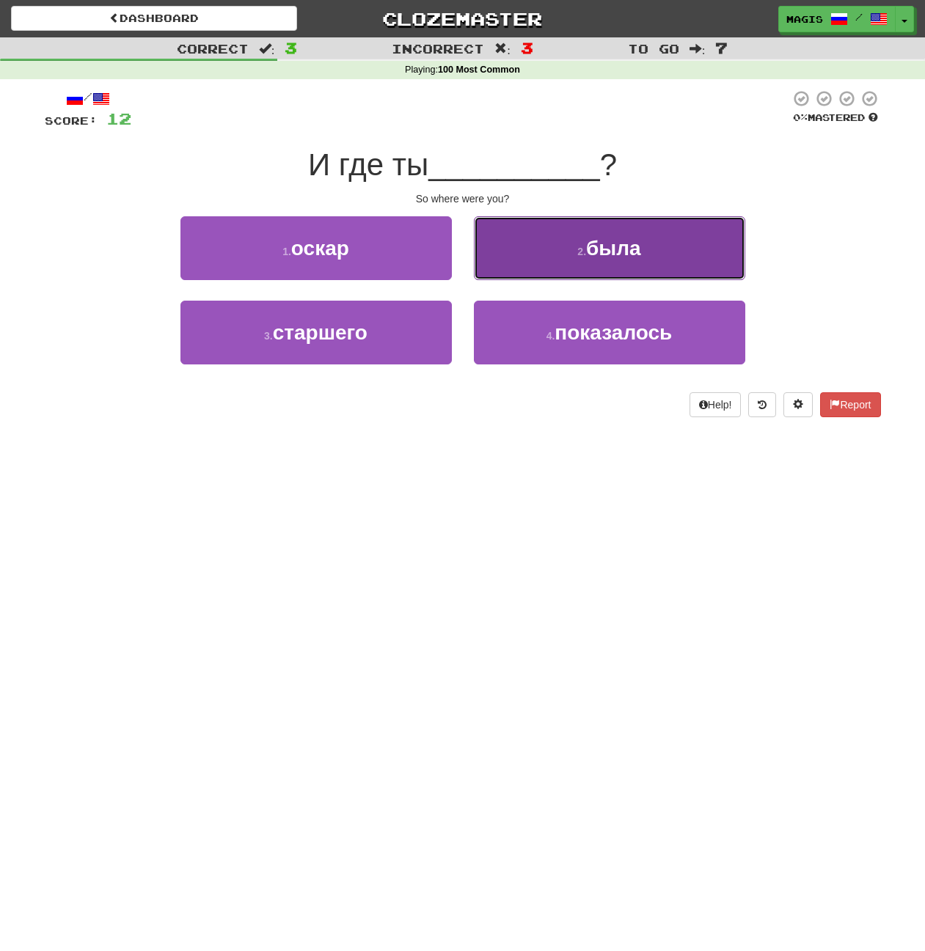
click at [613, 268] on button "2 . была" at bounding box center [609, 248] width 271 height 64
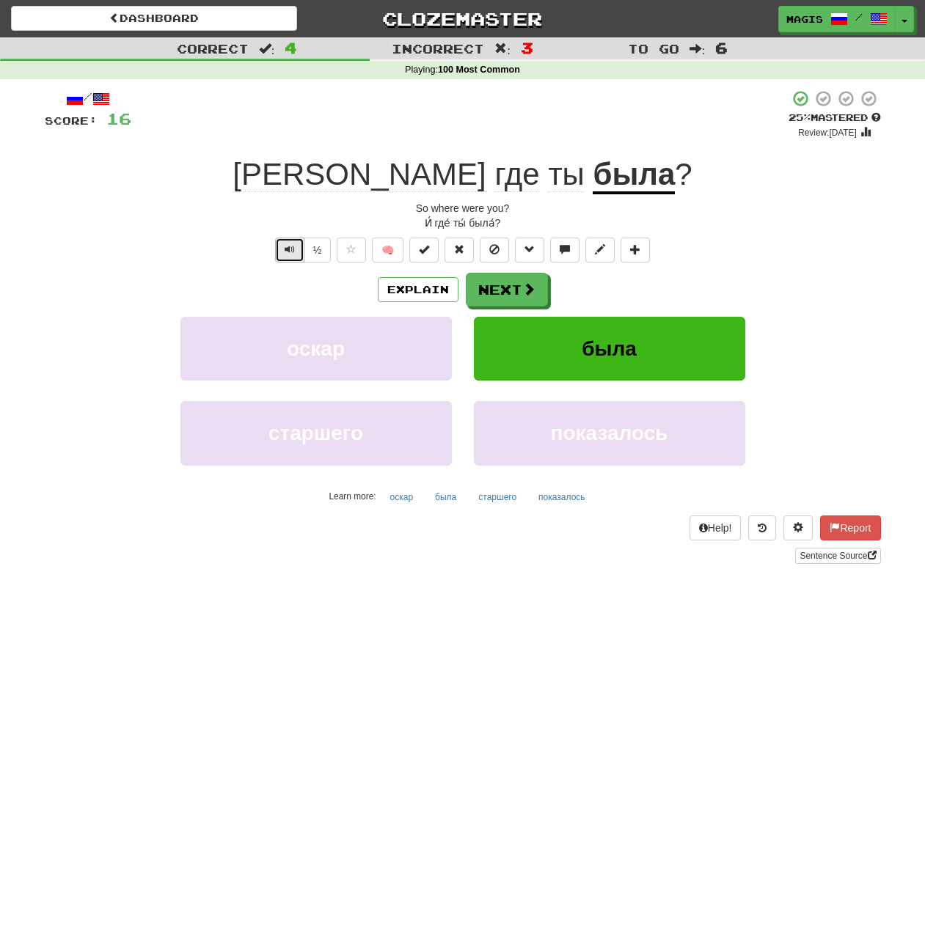
click at [287, 254] on span "Text-to-speech controls" at bounding box center [289, 249] width 10 height 10
